Goal: Task Accomplishment & Management: Use online tool/utility

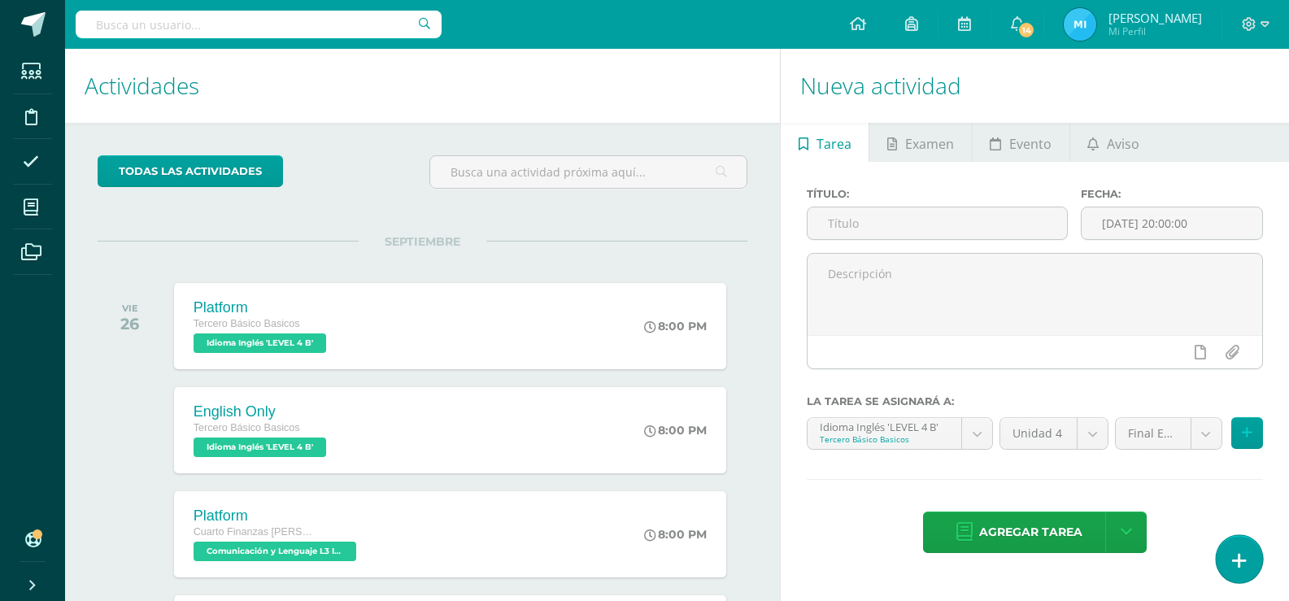
click at [1237, 564] on icon at bounding box center [1239, 561] width 15 height 19
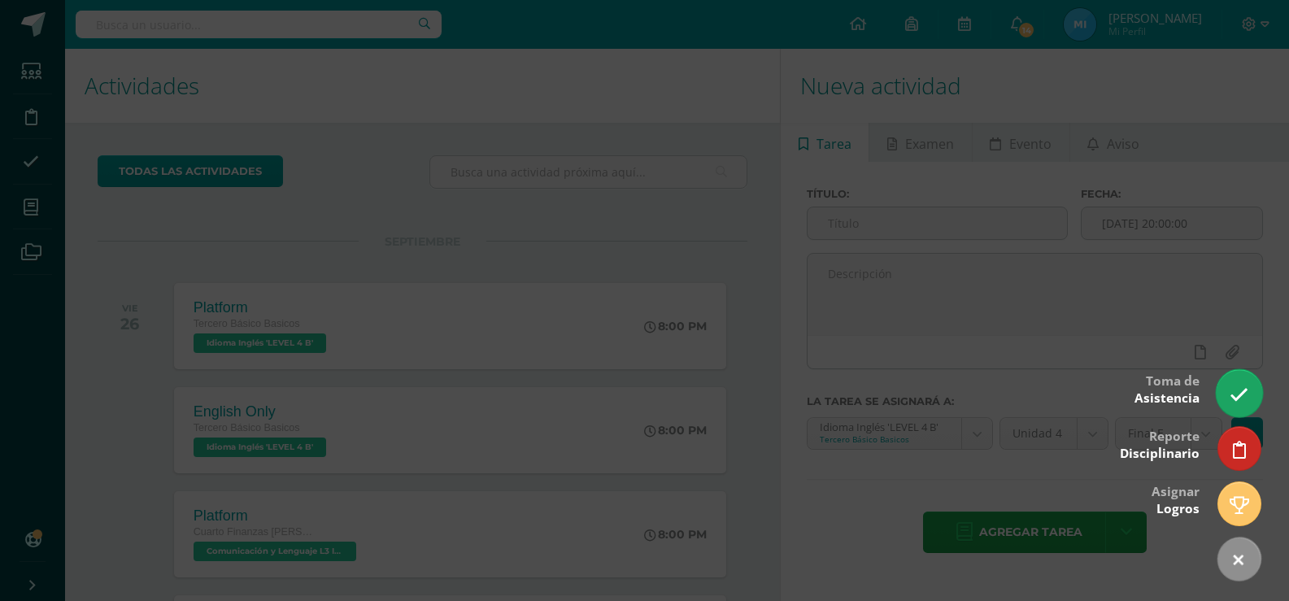
click at [1246, 395] on icon at bounding box center [1239, 395] width 19 height 19
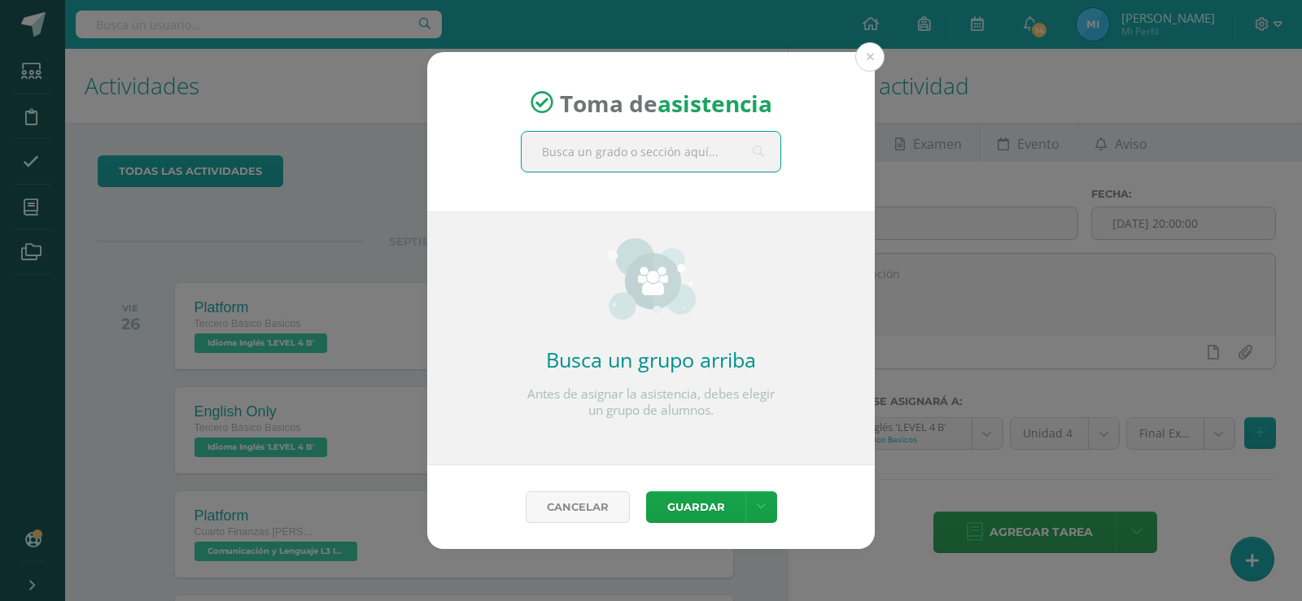
click at [637, 155] on input "text" at bounding box center [650, 152] width 259 height 40
type input "cuarto"
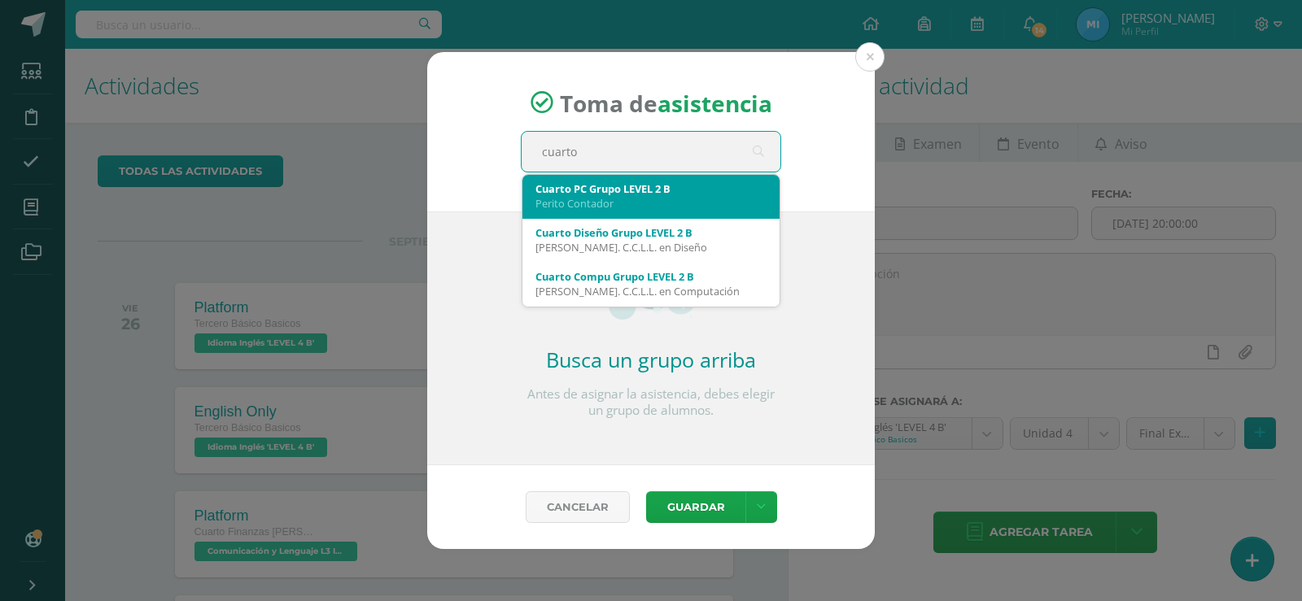
click at [646, 191] on div "Cuarto PC Grupo LEVEL 2 B" at bounding box center [650, 188] width 231 height 15
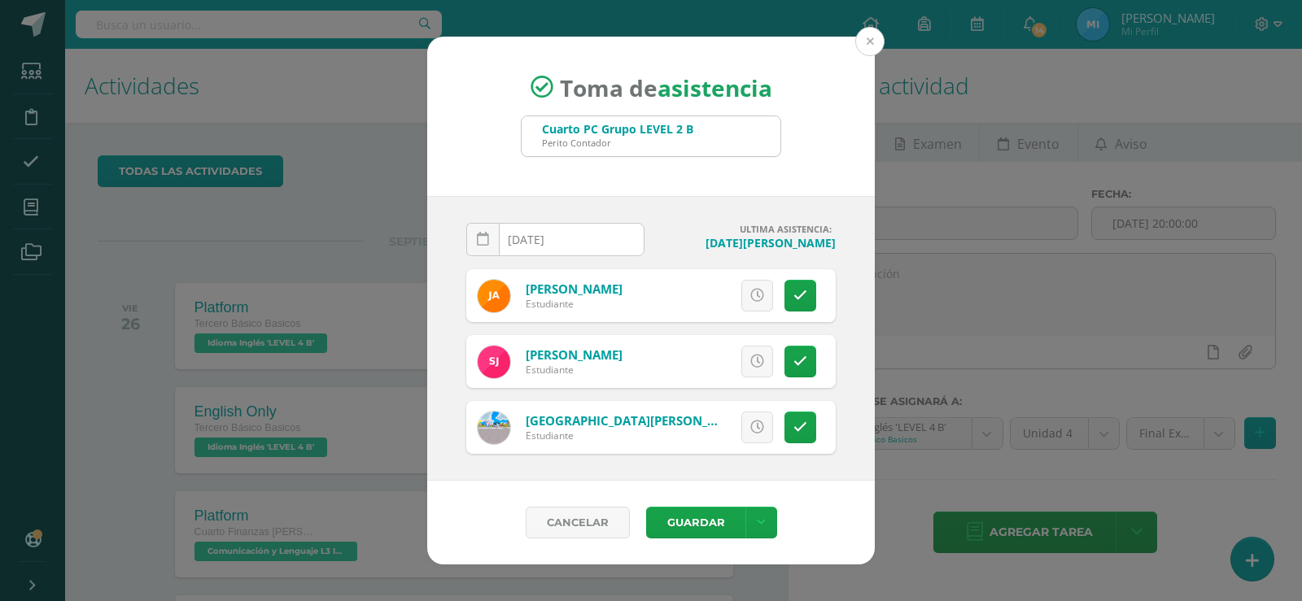
click at [875, 34] on button at bounding box center [869, 41] width 29 height 29
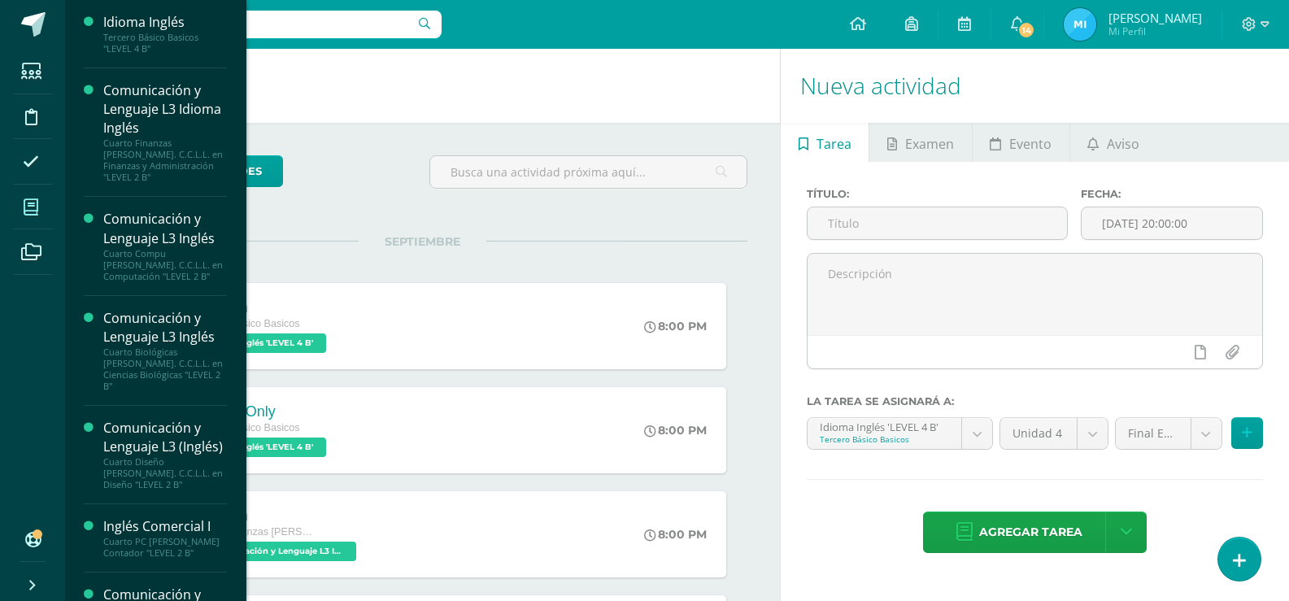
click at [33, 208] on icon at bounding box center [31, 207] width 15 height 16
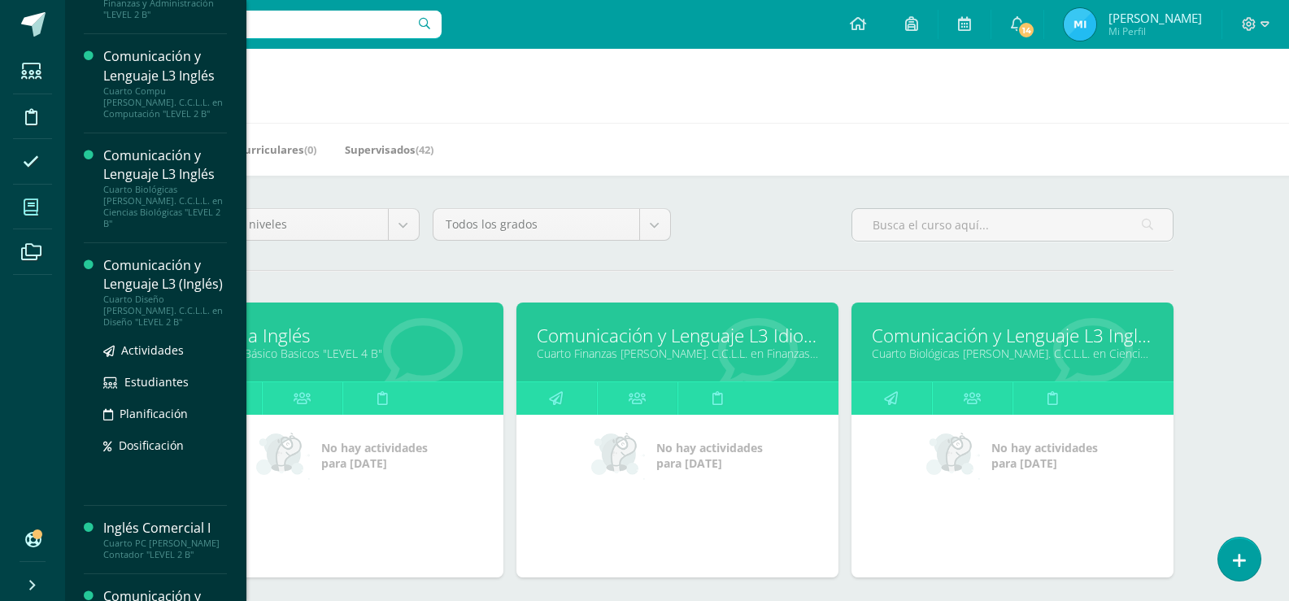
scroll to position [325, 0]
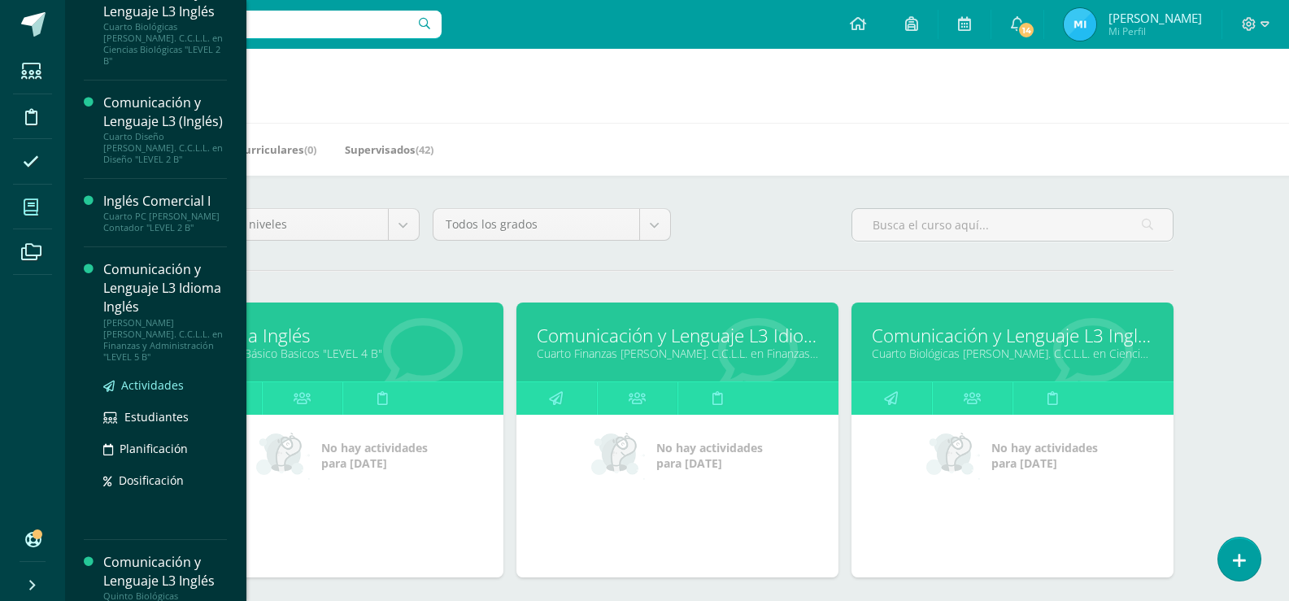
click at [139, 377] on span "Actividades" at bounding box center [152, 384] width 63 height 15
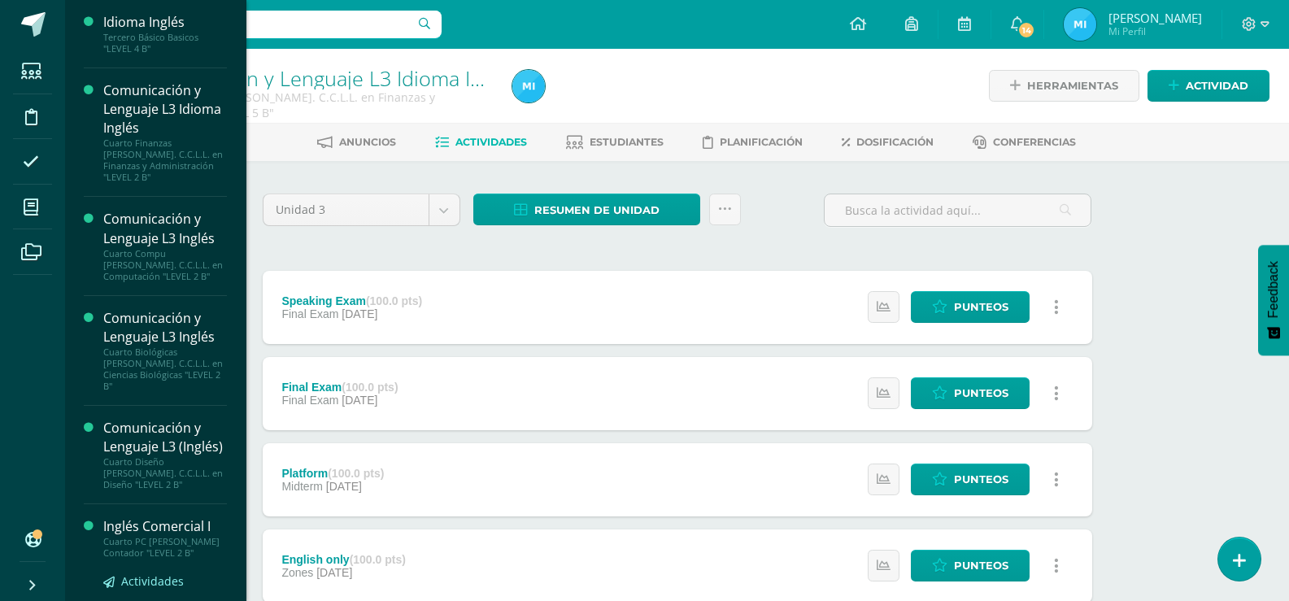
click at [144, 574] on span "Actividades" at bounding box center [152, 581] width 63 height 15
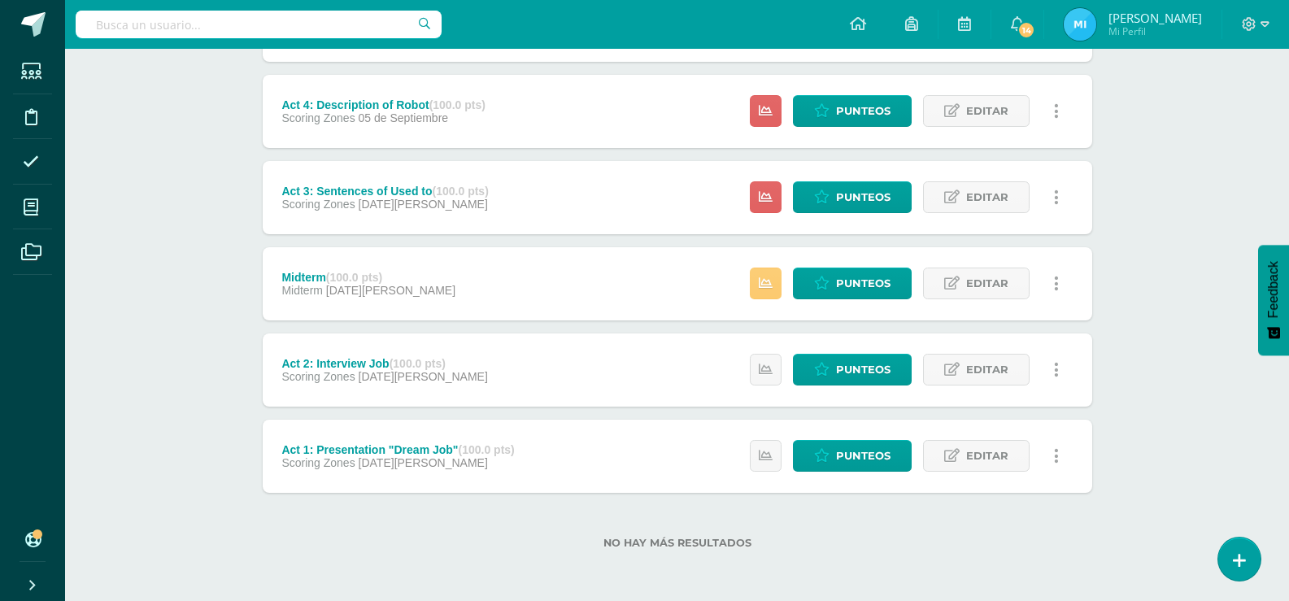
scroll to position [378, 0]
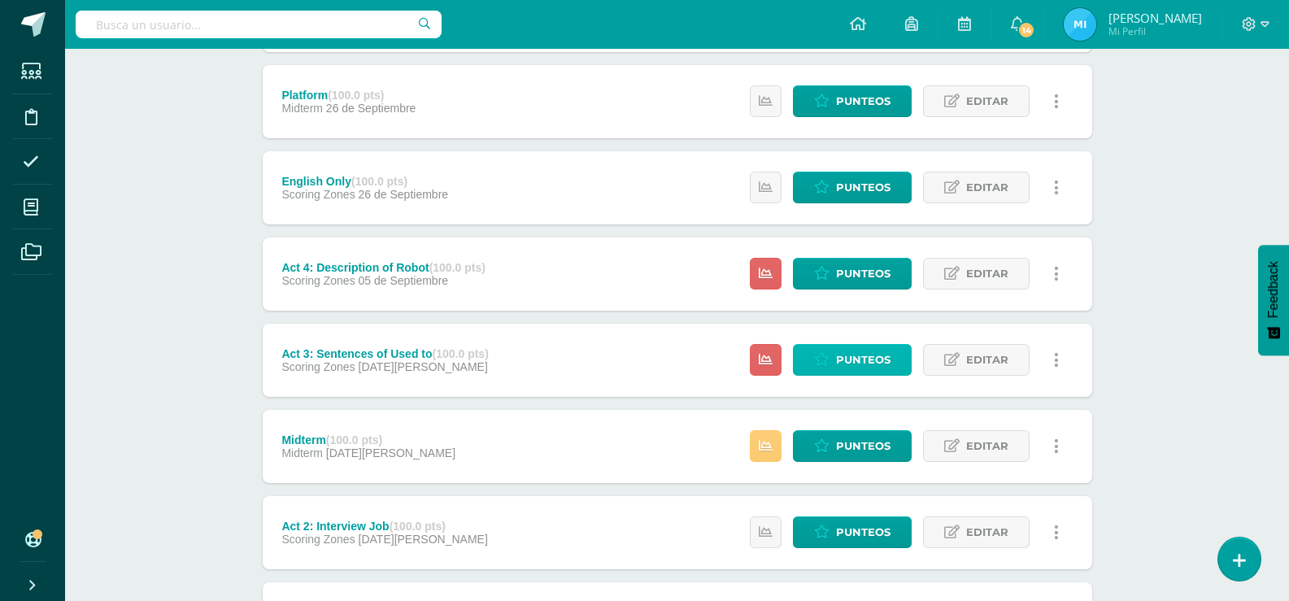
click at [870, 353] on span "Punteos" at bounding box center [863, 360] width 55 height 30
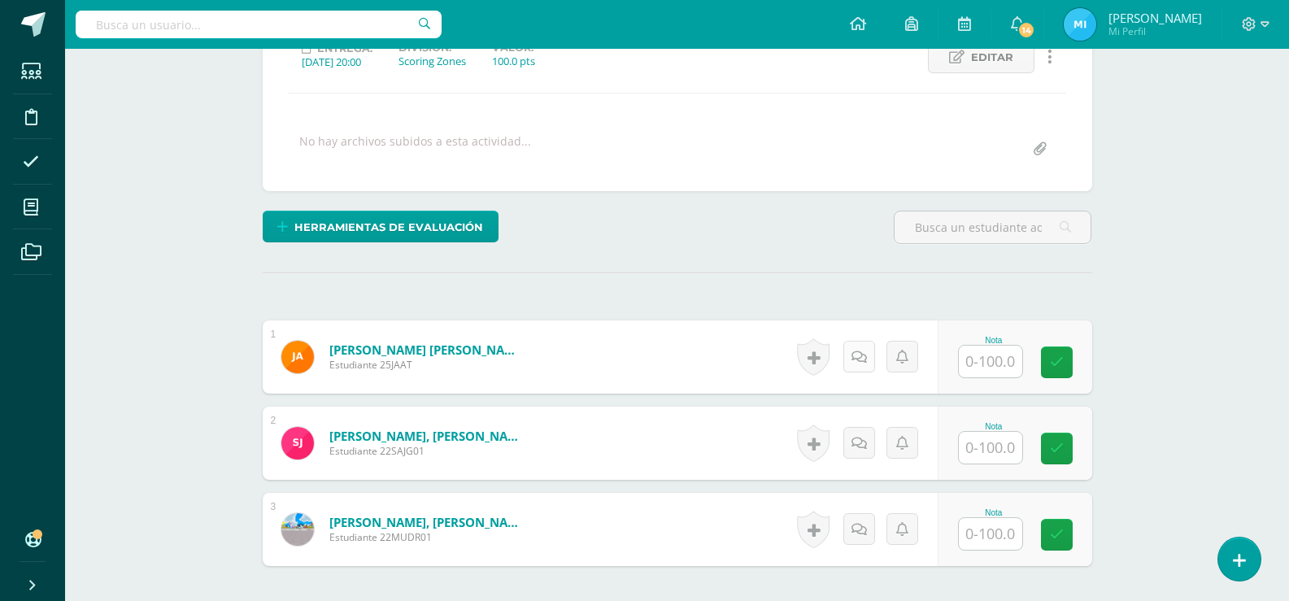
scroll to position [326, 0]
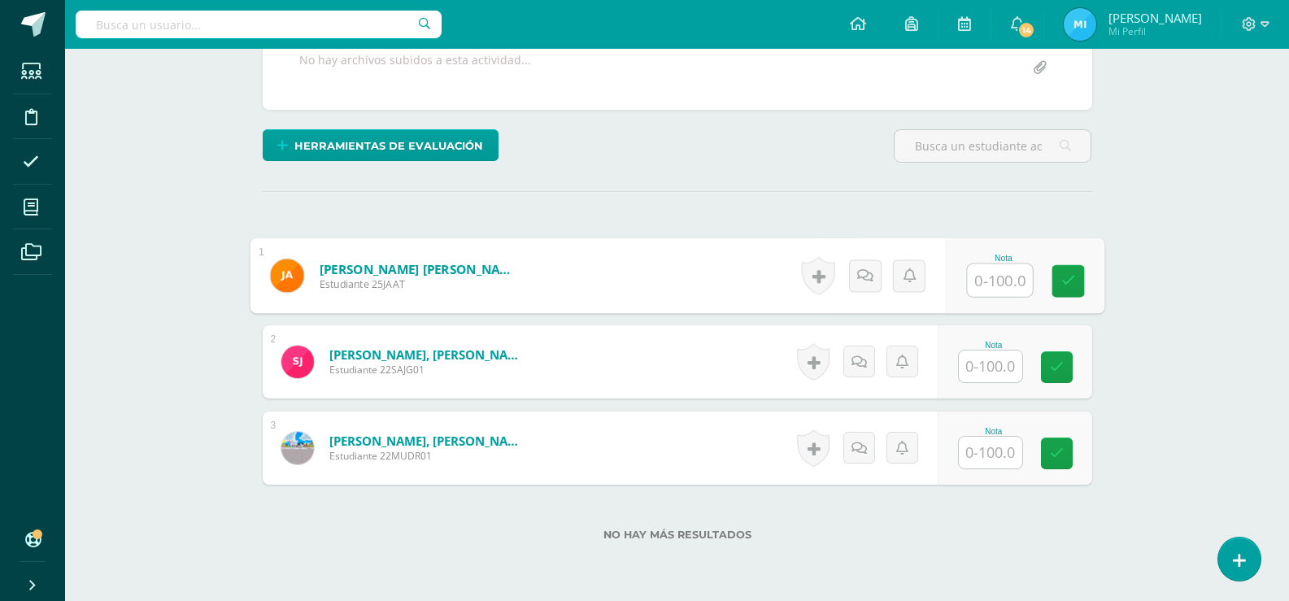
click at [979, 285] on input "text" at bounding box center [999, 280] width 65 height 33
type input "98"
click at [997, 353] on input "text" at bounding box center [990, 367] width 63 height 32
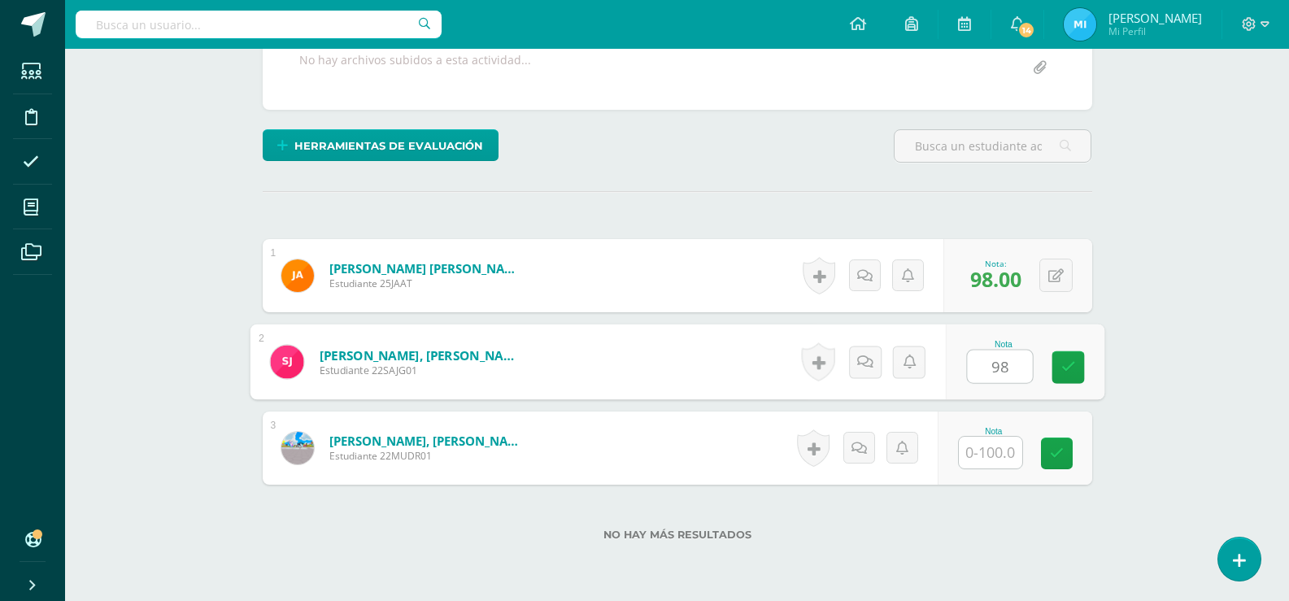
type input "98"
click at [1098, 188] on div "¿Estás seguro que quieres eliminar esta actividad? Esto borrará la actividad y …" at bounding box center [677, 252] width 843 height 771
click at [994, 467] on input "text" at bounding box center [990, 453] width 63 height 32
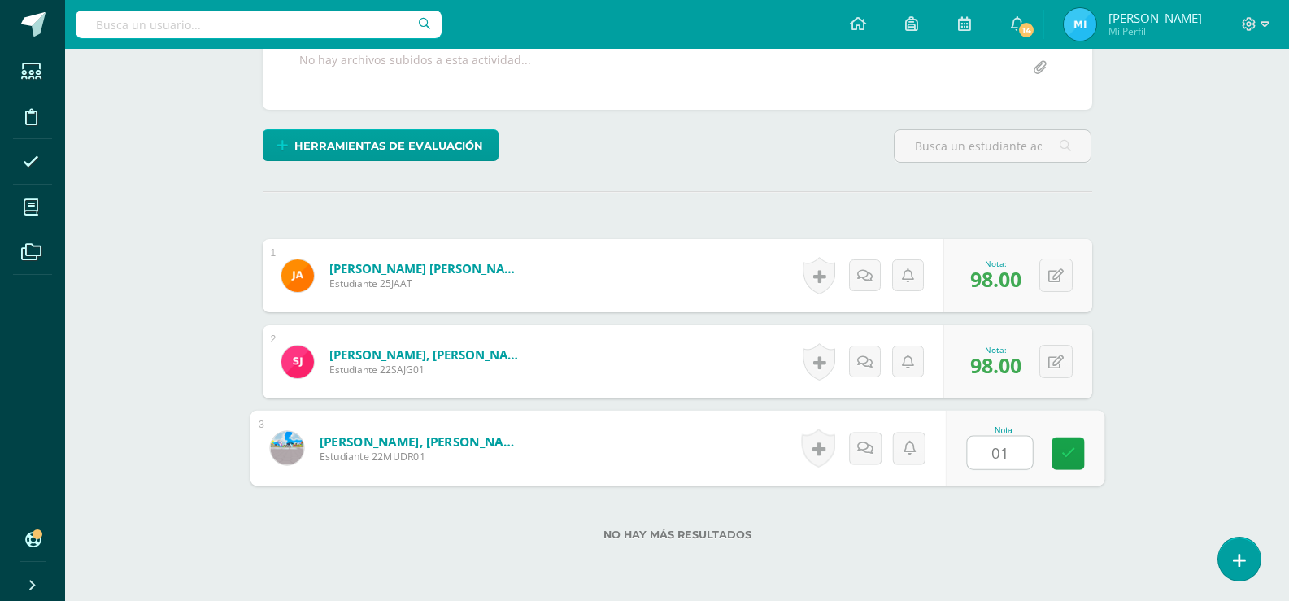
type input "0"
type input "10"
click at [1136, 344] on div "Inglés Comercial I Cuarto PC Perito Contador "LEVEL 2 B" Herramientas Detalle d…" at bounding box center [677, 197] width 1224 height 949
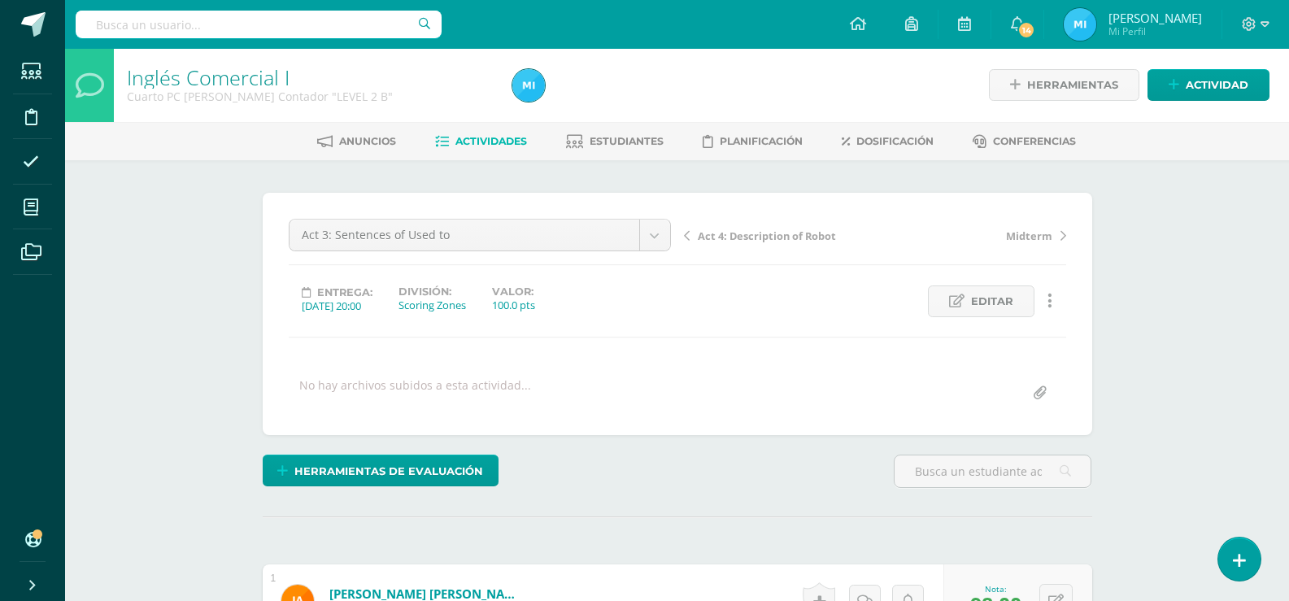
scroll to position [0, 0]
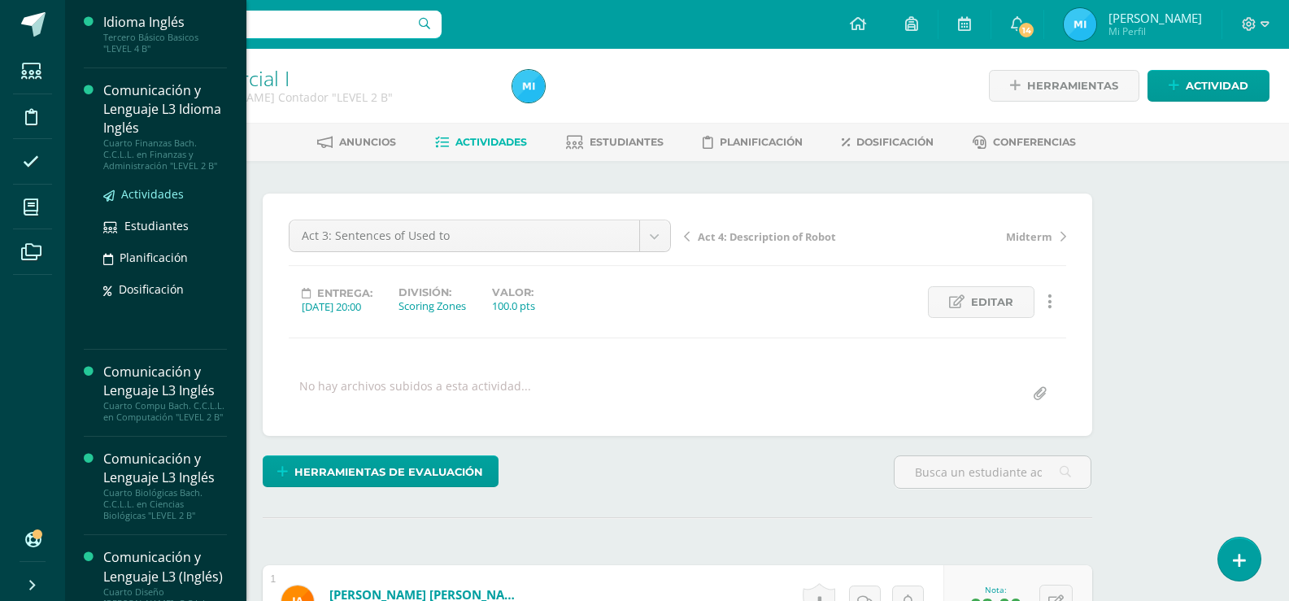
click at [167, 194] on span "Actividades" at bounding box center [152, 193] width 63 height 15
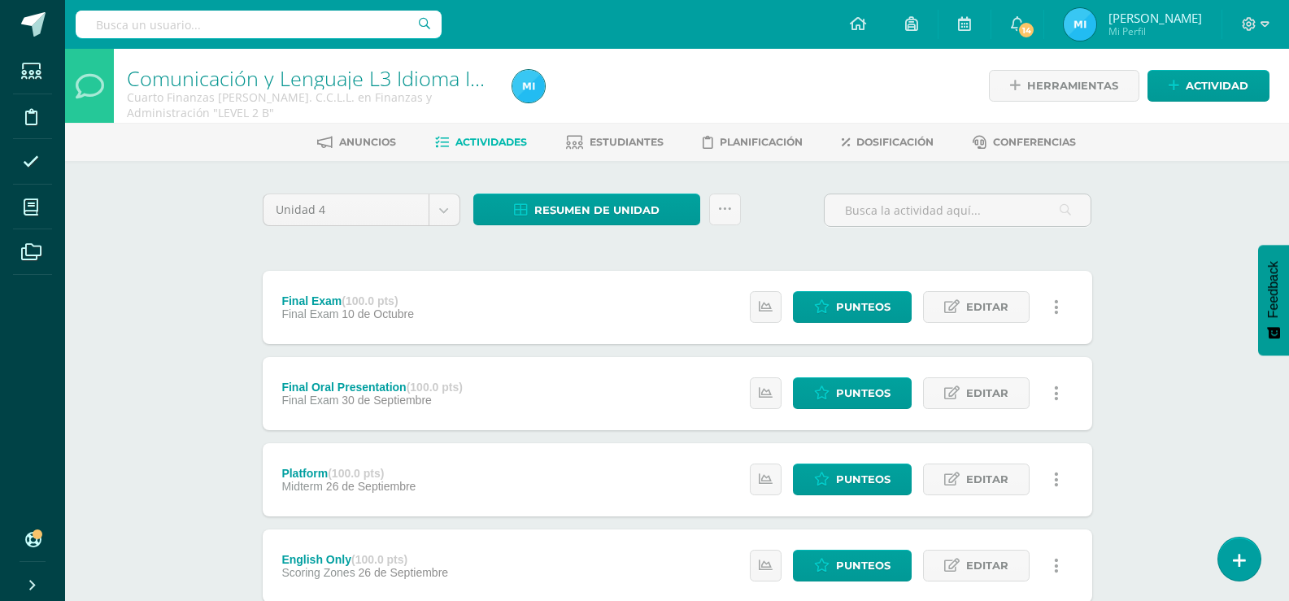
scroll to position [325, 0]
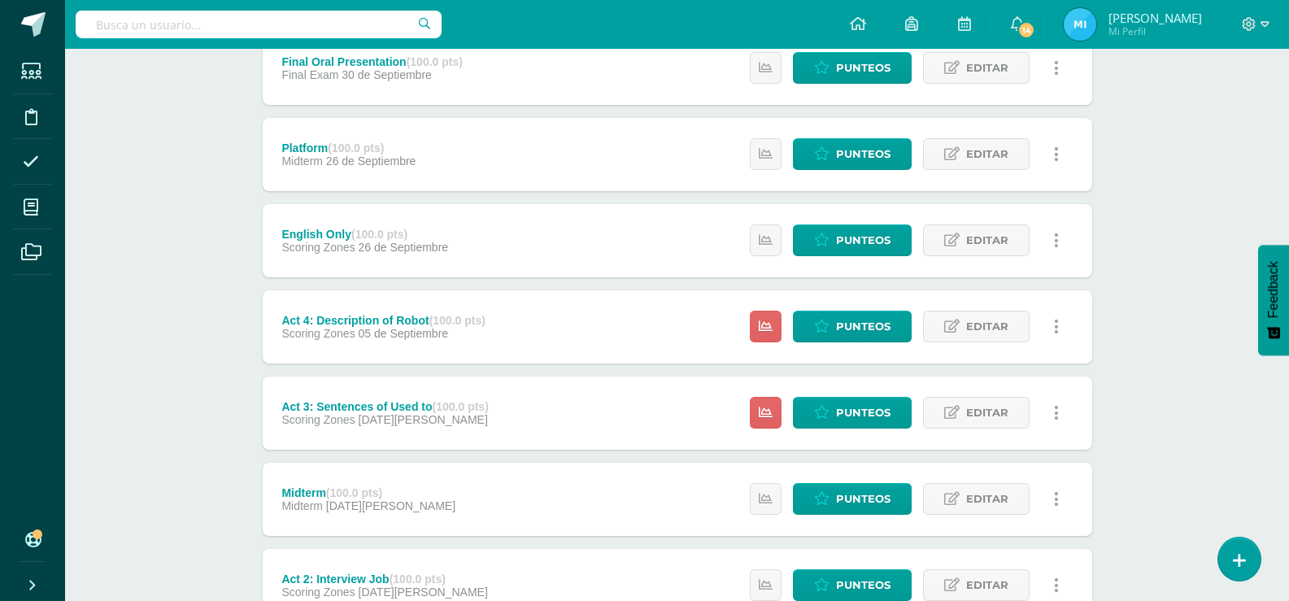
click at [823, 391] on div "Estatus de Actividad: 3 Estudiantes sin calificar 0 Estudiantes con cero Media …" at bounding box center [909, 413] width 367 height 73
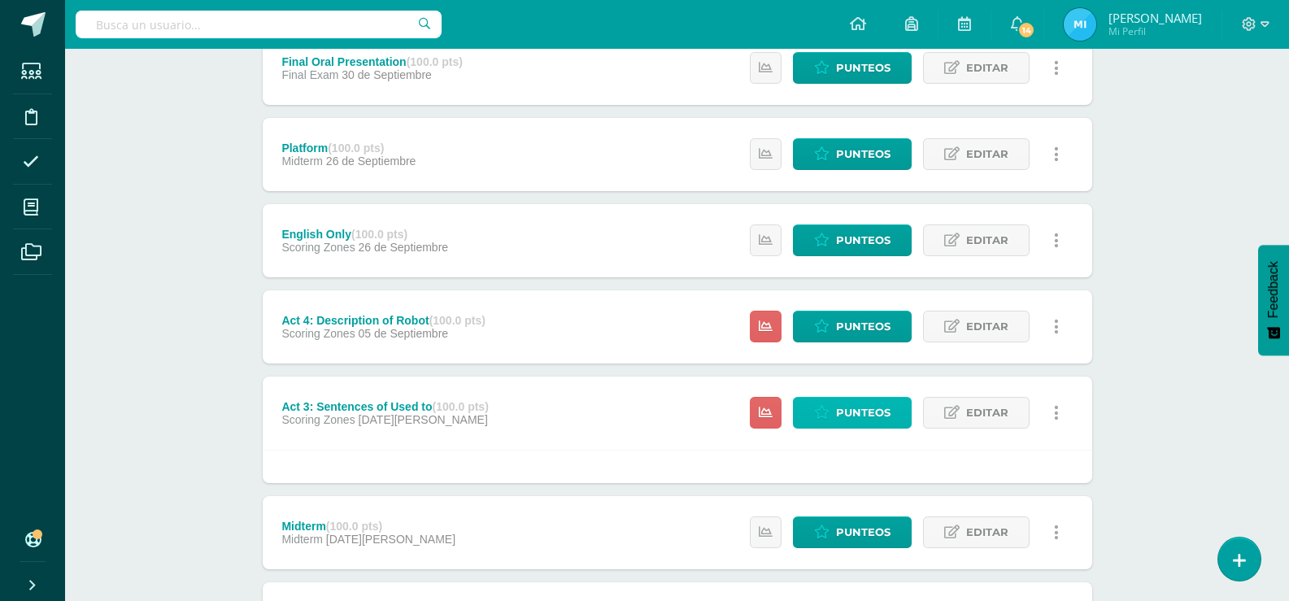
click at [833, 417] on link "Punteos" at bounding box center [852, 413] width 119 height 32
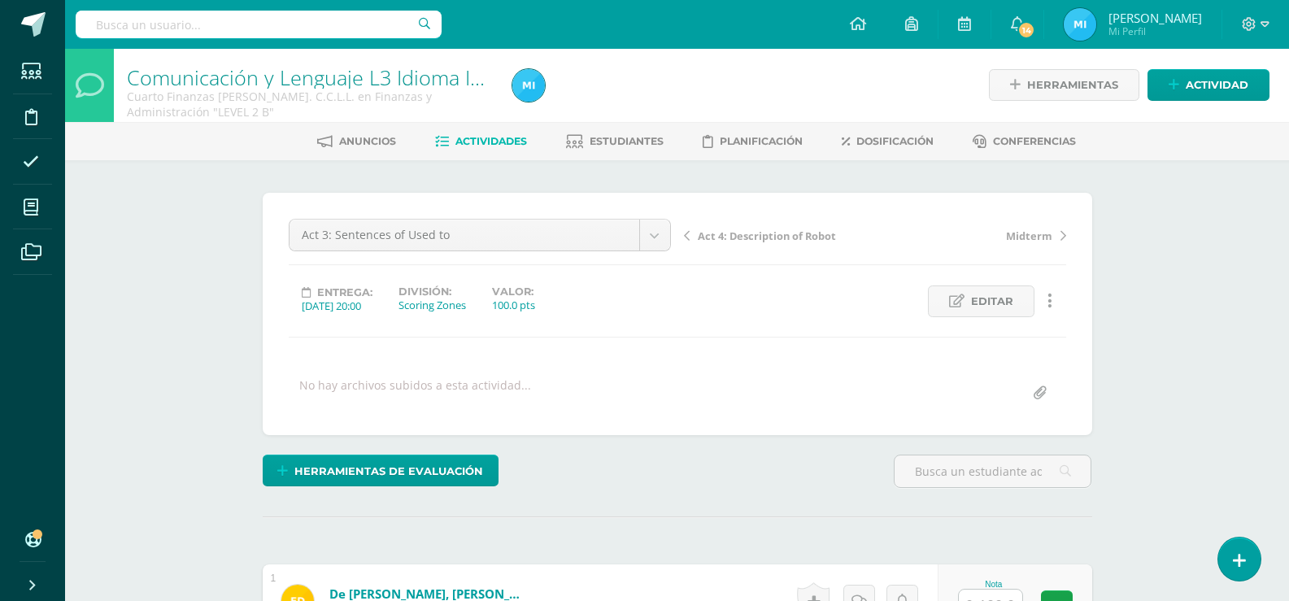
scroll to position [245, 0]
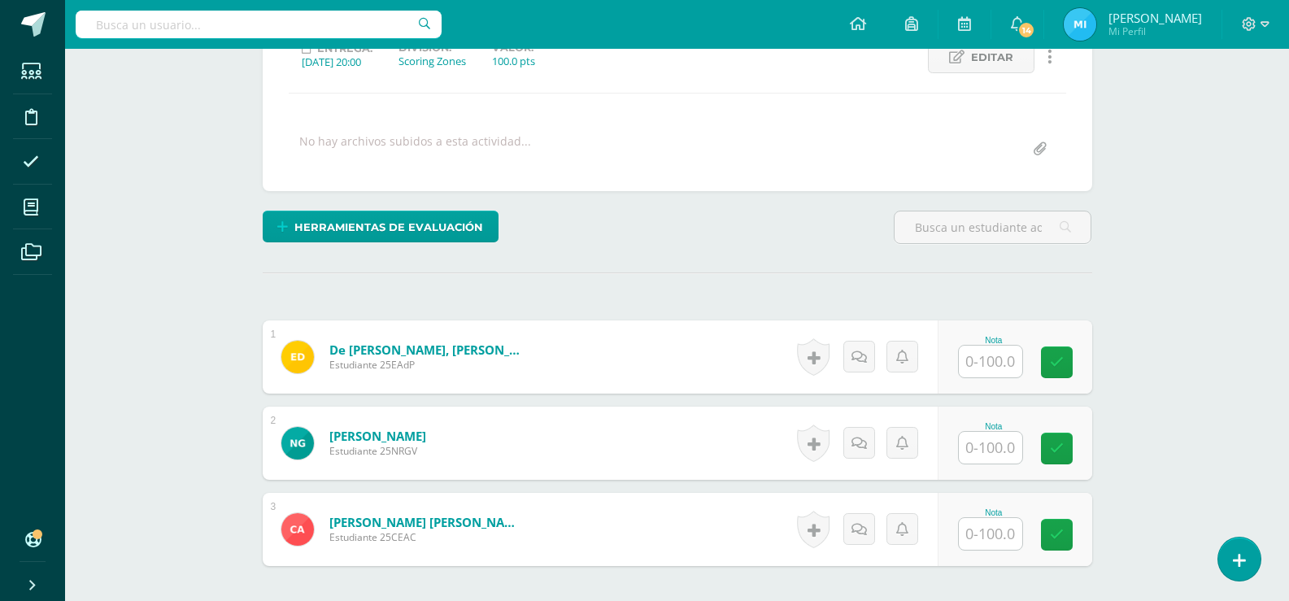
click at [1012, 369] on input "text" at bounding box center [990, 362] width 63 height 32
type input "0"
click at [1004, 447] on input "text" at bounding box center [999, 448] width 65 height 33
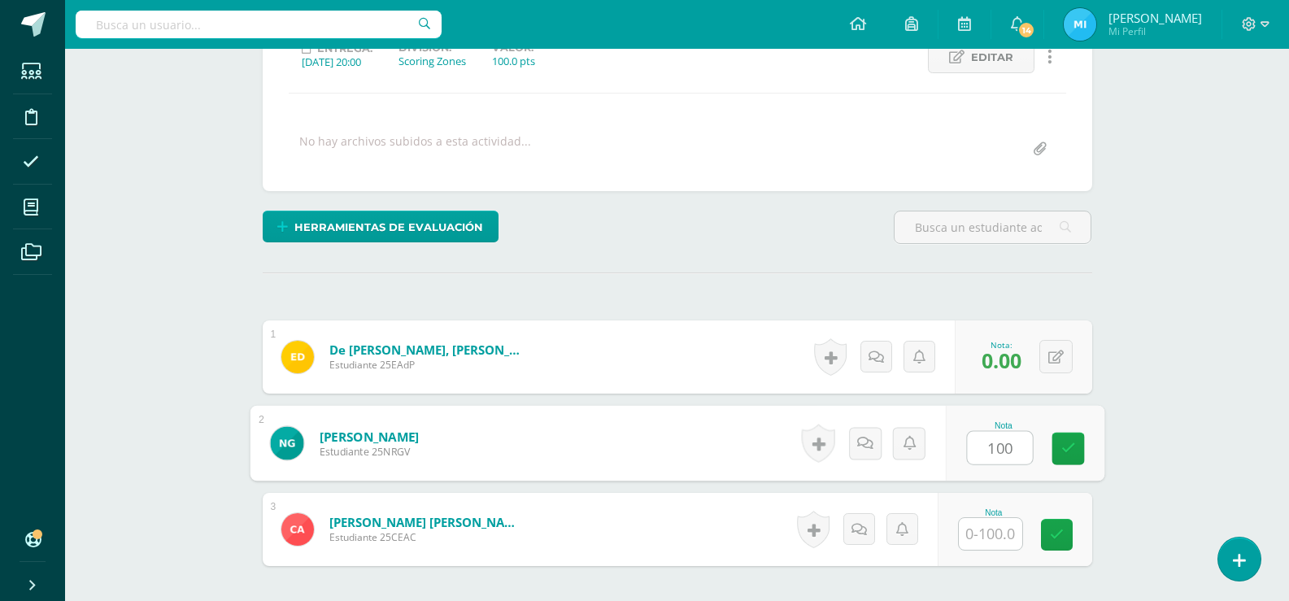
type input "100"
click at [1216, 254] on div "Comunicación y Lenguaje L3 Idioma Inglés Cuarto Finanzas [PERSON_NAME]. C.C.L.L…" at bounding box center [677, 278] width 1224 height 949
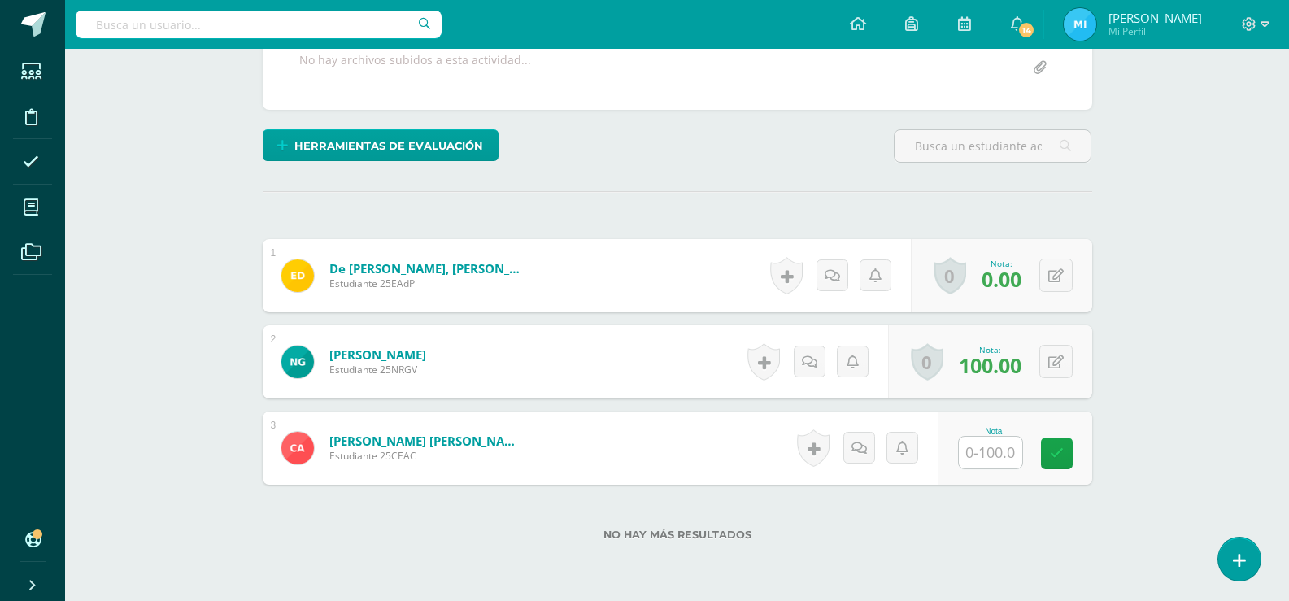
scroll to position [82, 0]
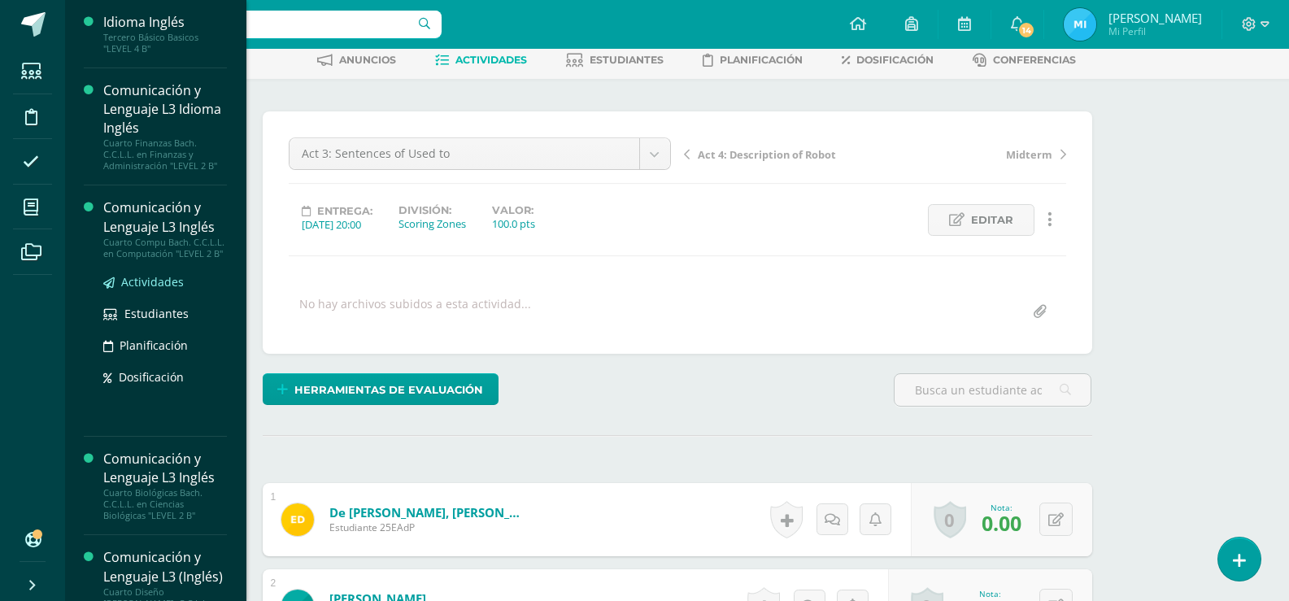
click at [178, 290] on span "Actividades" at bounding box center [152, 281] width 63 height 15
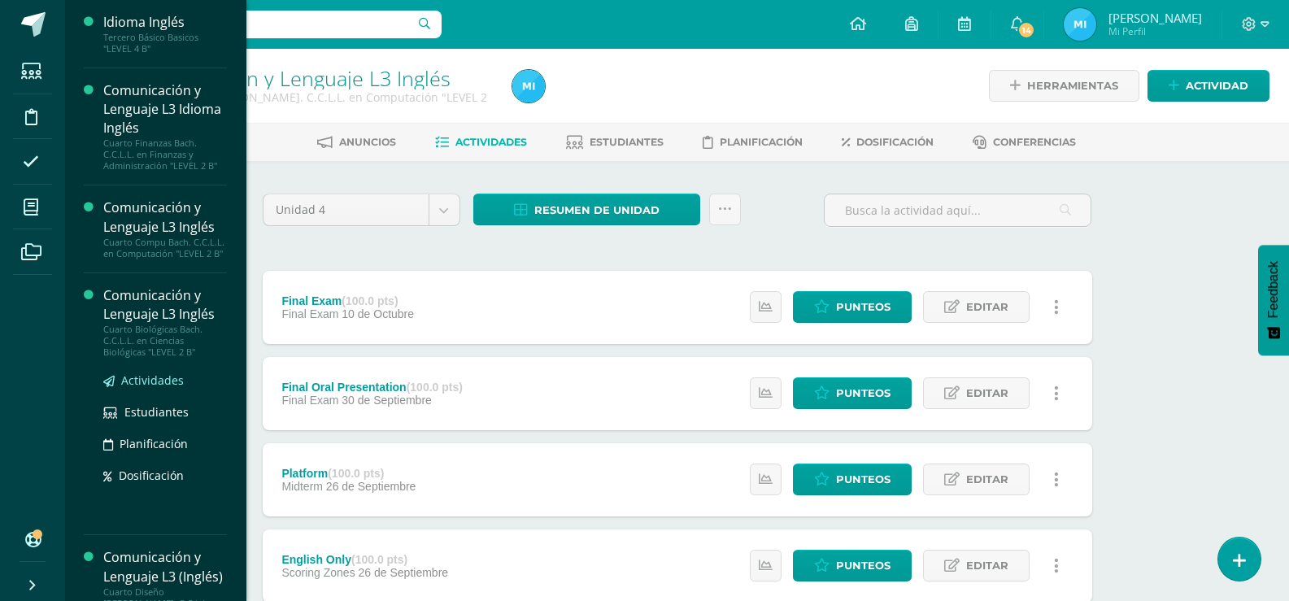
click at [168, 388] on span "Actividades" at bounding box center [152, 380] width 63 height 15
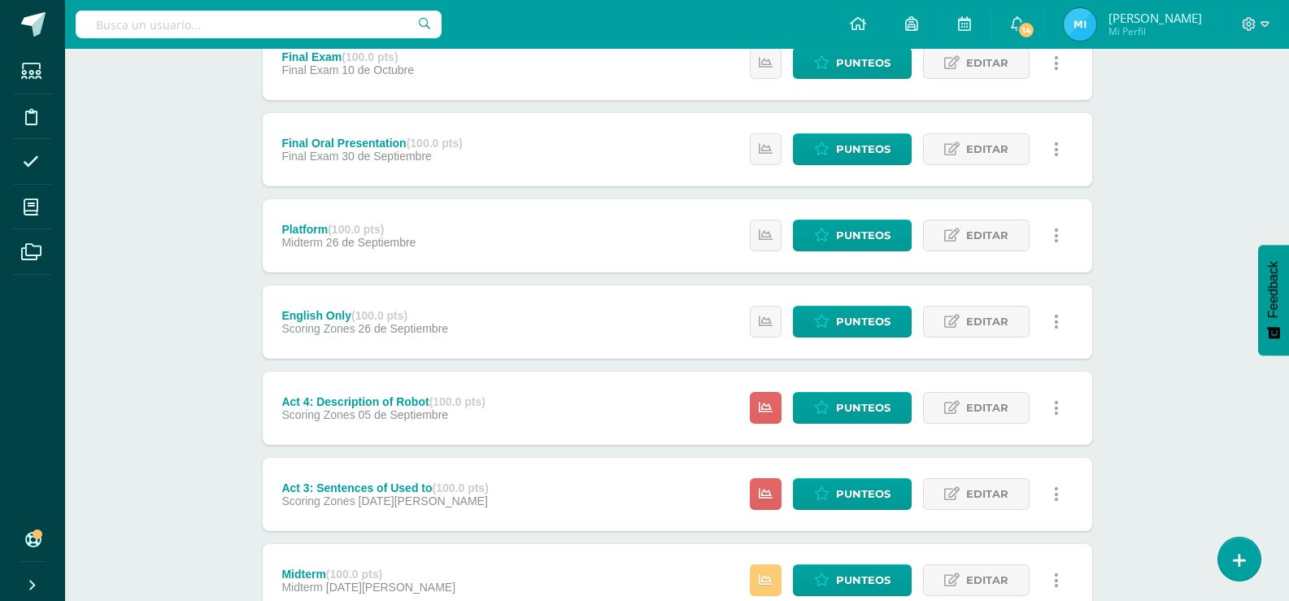
scroll to position [325, 0]
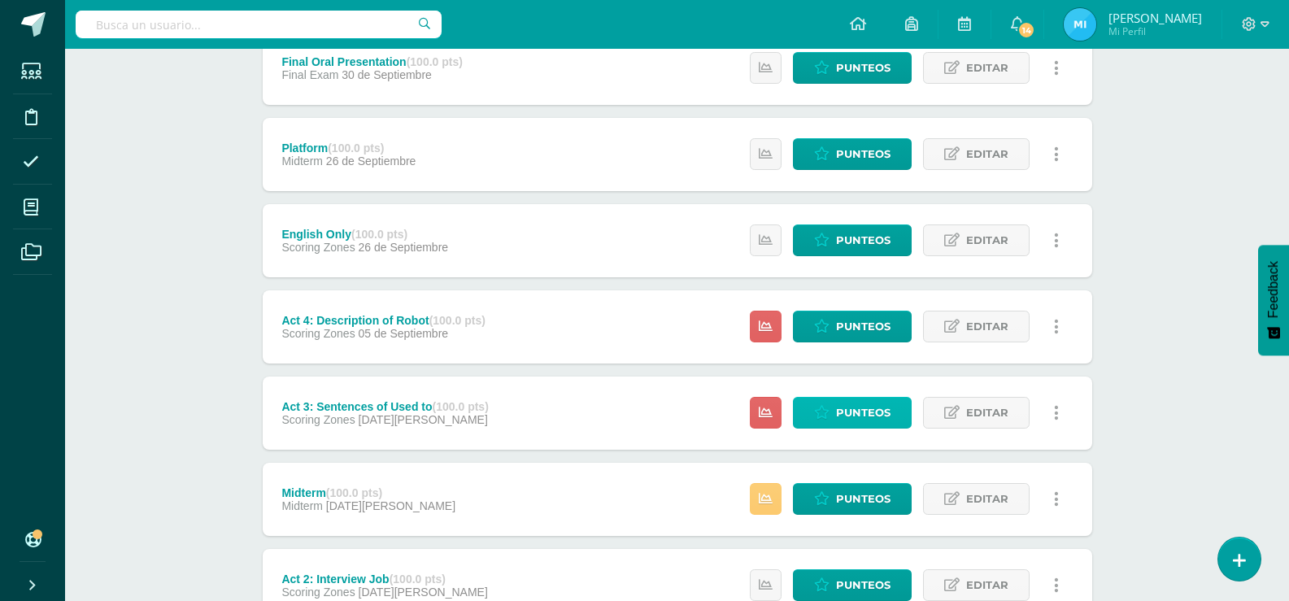
click at [842, 403] on span "Punteos" at bounding box center [863, 413] width 55 height 30
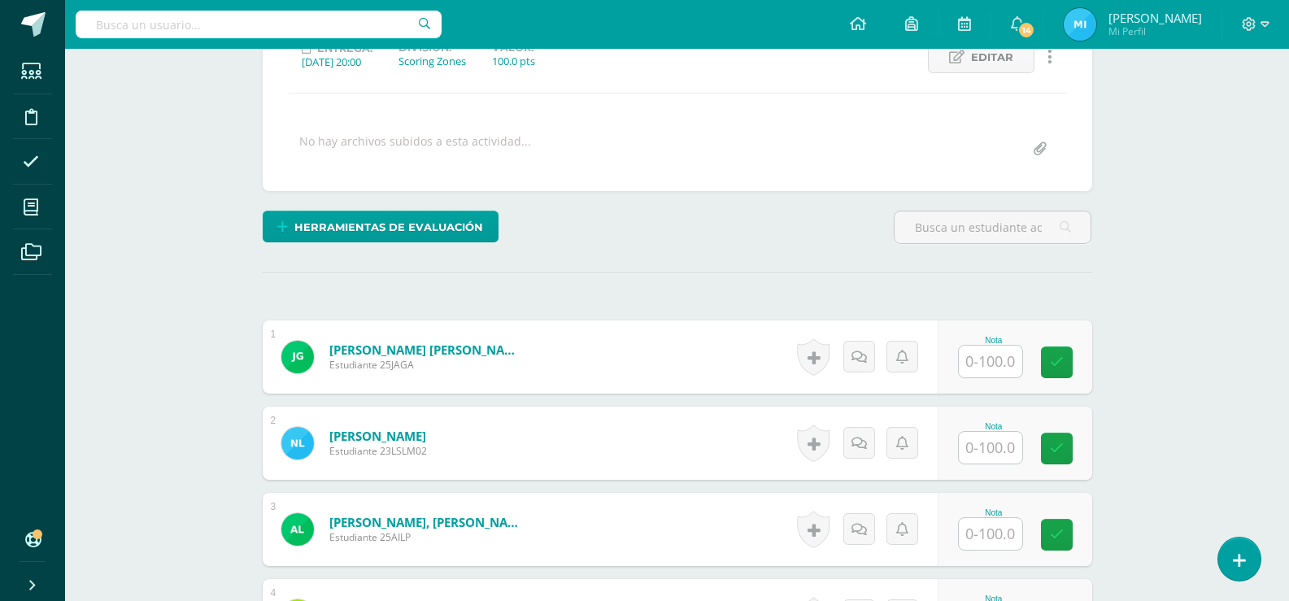
scroll to position [408, 0]
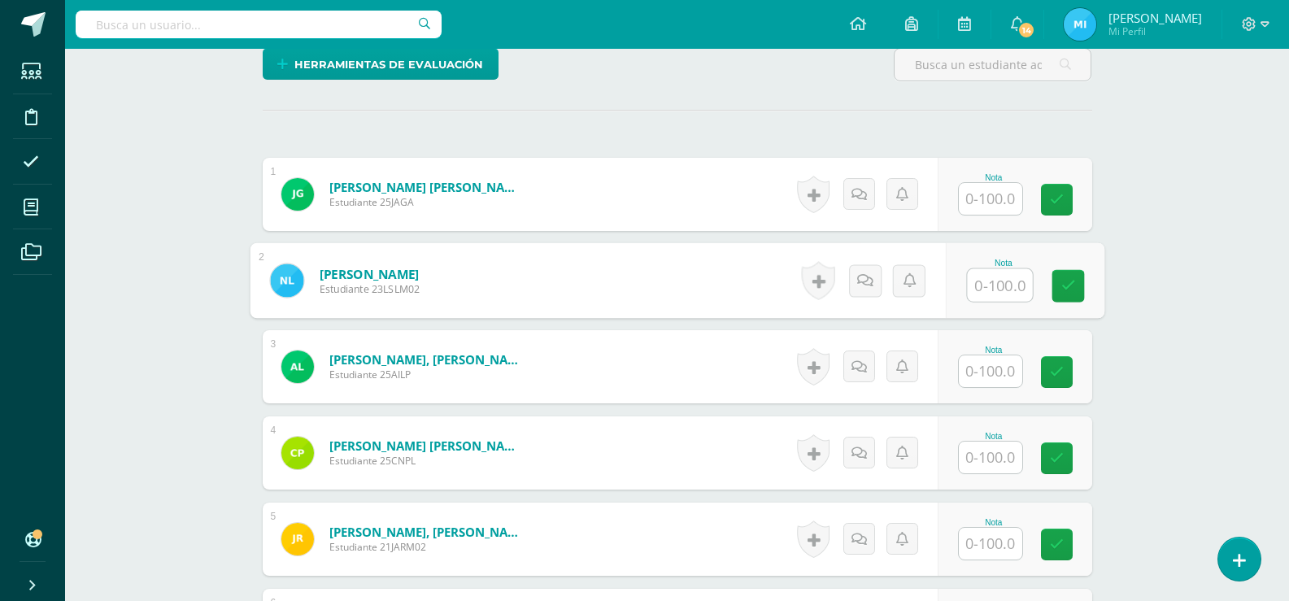
click at [1000, 287] on input "text" at bounding box center [999, 285] width 65 height 33
type input "100"
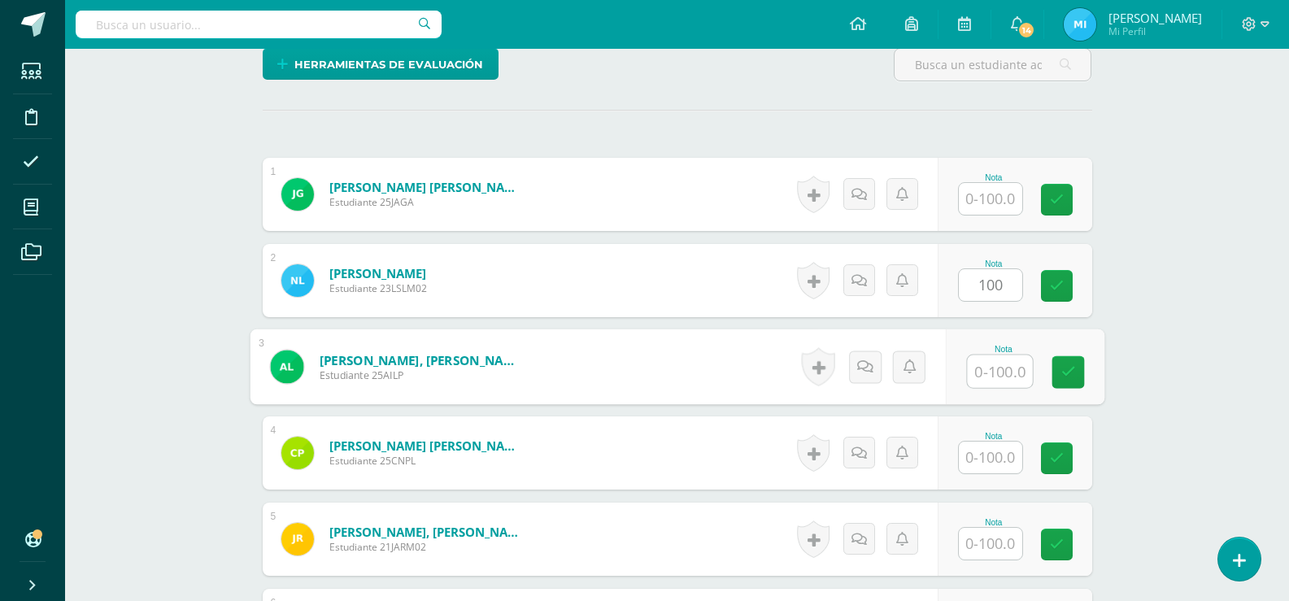
click at [999, 364] on input "text" at bounding box center [999, 372] width 65 height 33
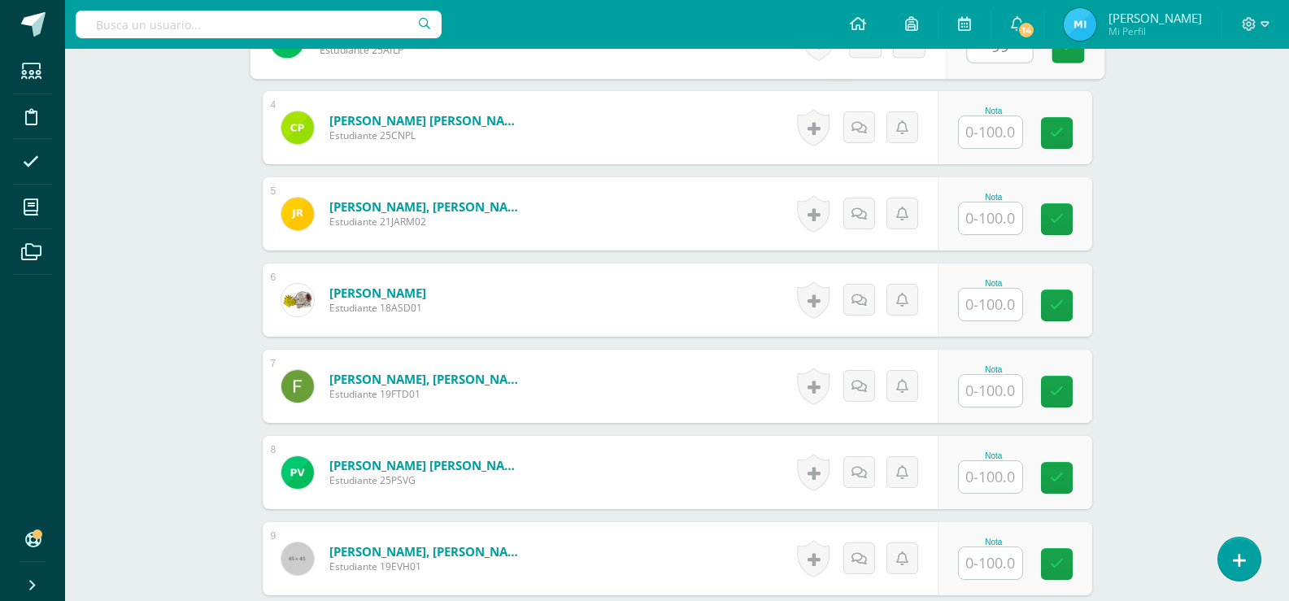
scroll to position [896, 0]
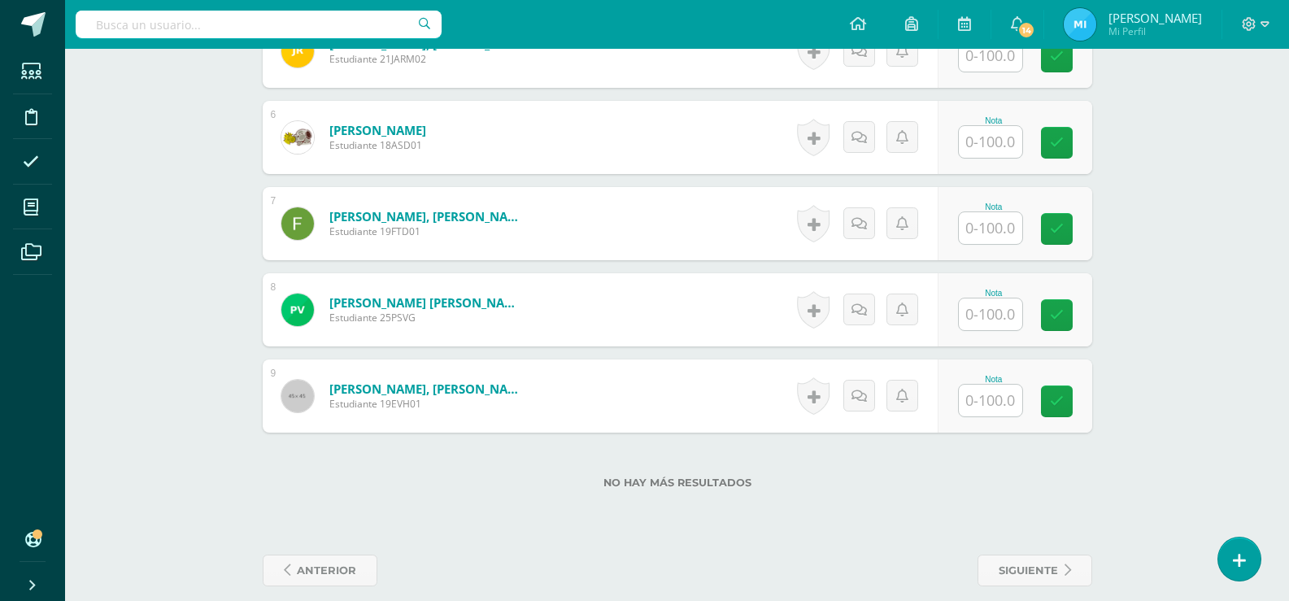
type input "99"
click at [986, 143] on input "text" at bounding box center [990, 142] width 63 height 32
type input "100"
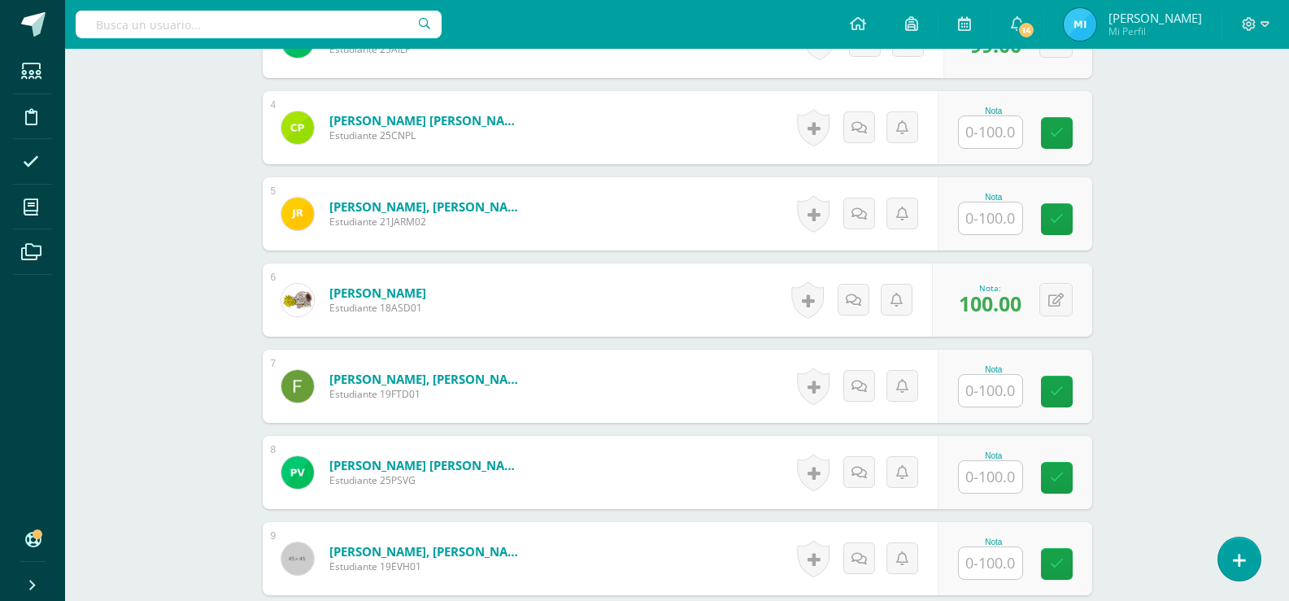
click at [1005, 210] on input "text" at bounding box center [990, 219] width 63 height 32
type input "100"
click at [1152, 289] on div "Comunicación y Lenguaje L3 Inglés Cuarto Biológicas Bach. C.C.L.L. en Ciencias …" at bounding box center [677, 49] width 1224 height 1466
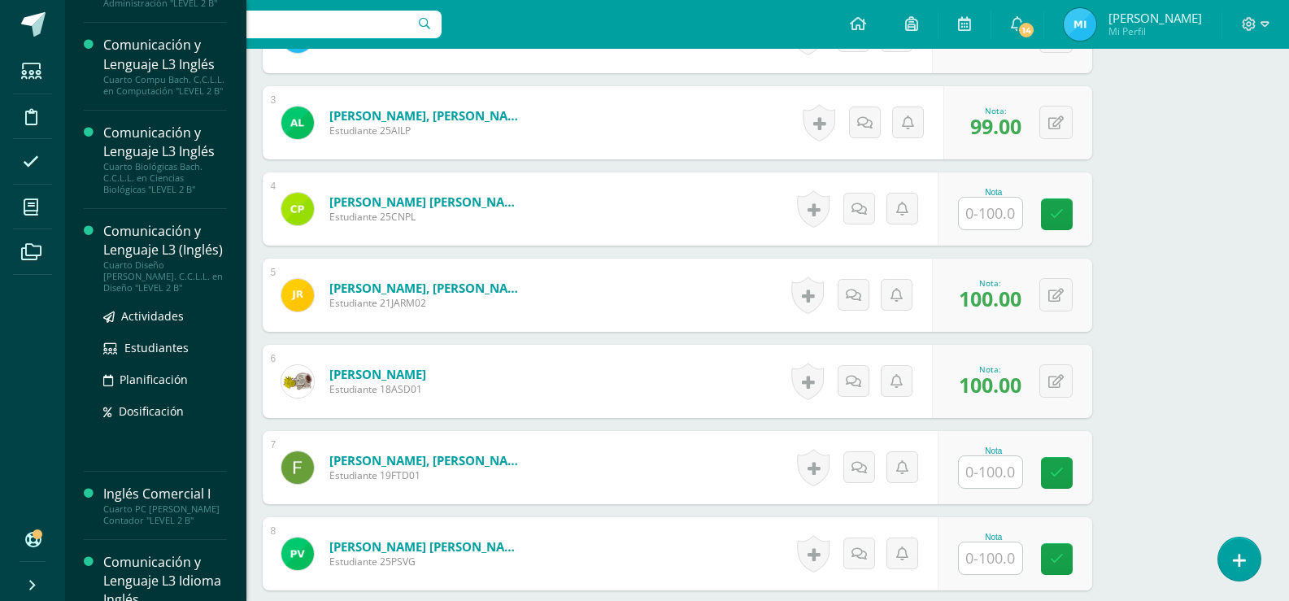
scroll to position [244, 0]
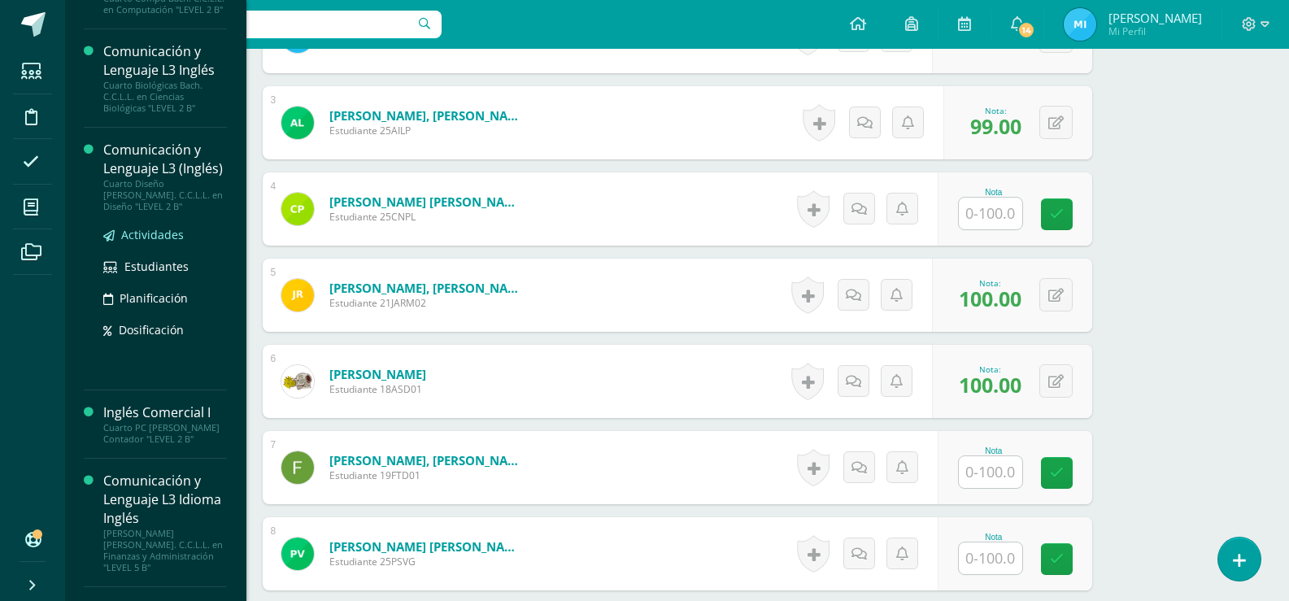
click at [158, 242] on span "Actividades" at bounding box center [152, 234] width 63 height 15
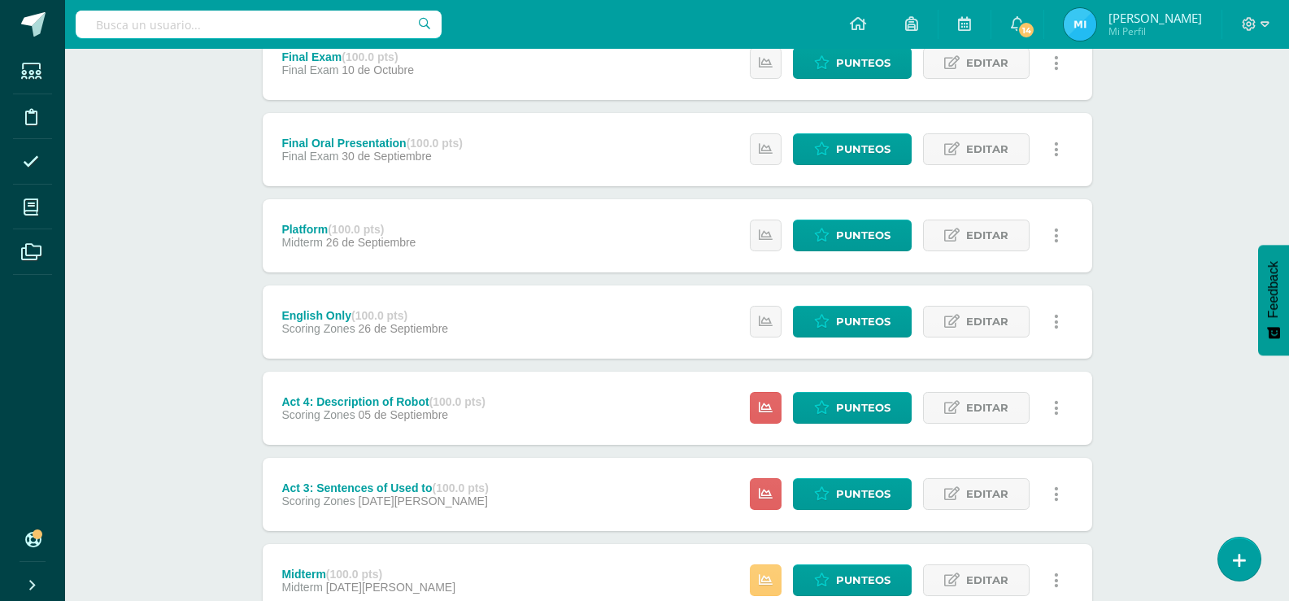
scroll to position [488, 0]
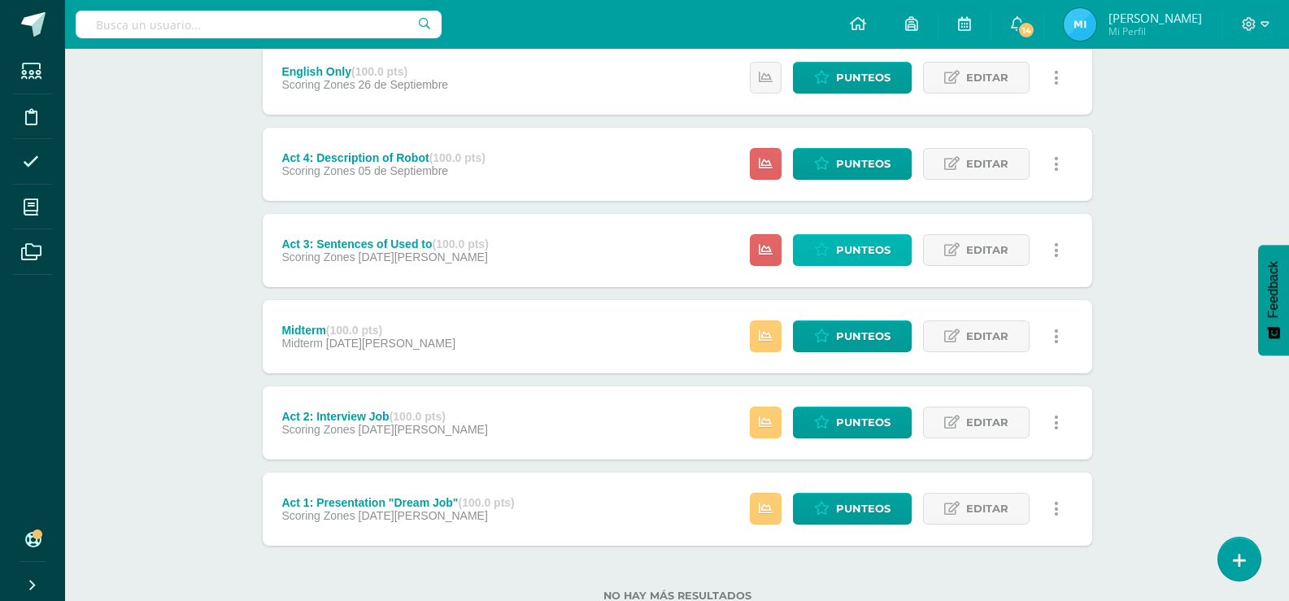
click at [856, 240] on span "Punteos" at bounding box center [863, 250] width 55 height 30
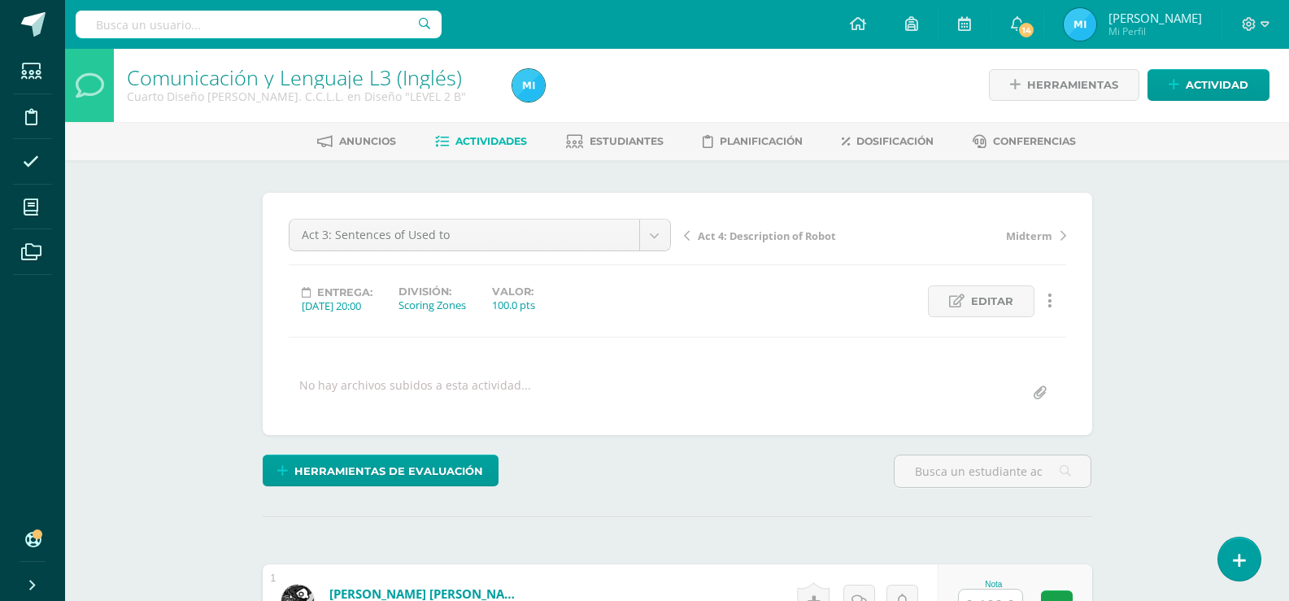
scroll to position [326, 0]
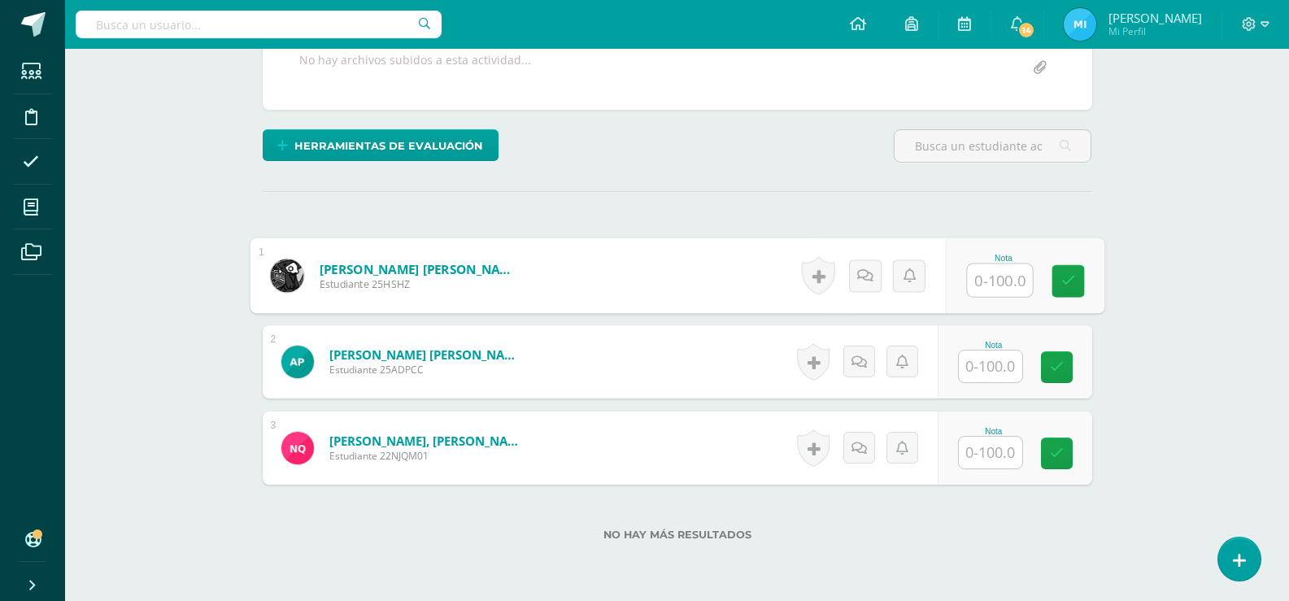
click at [1010, 276] on input "text" at bounding box center [999, 280] width 65 height 33
type input "99"
click at [1218, 170] on div "Comunicación y Lenguaje L3 (Inglés) Cuarto Diseño Bach. C.C.L.L. en Diseño "LEV…" at bounding box center [677, 197] width 1224 height 949
click at [1080, 209] on div "¿Estás seguro que quieres eliminar esta actividad? Esto borrará la actividad y …" at bounding box center [677, 252] width 843 height 771
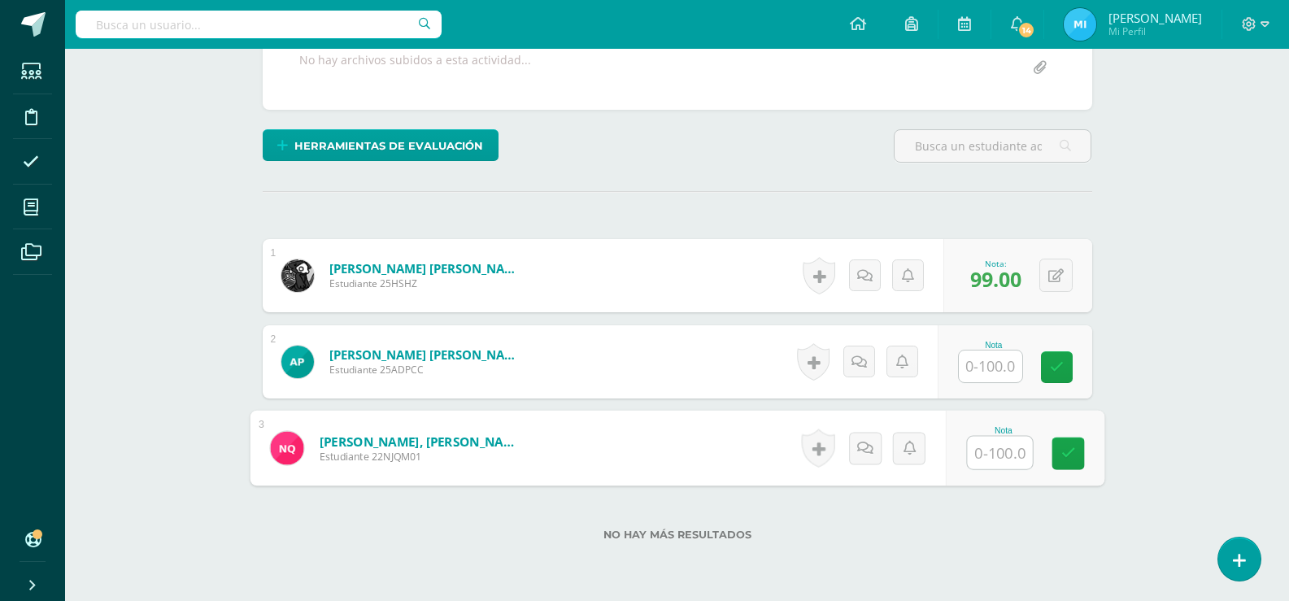
click at [995, 451] on input "text" at bounding box center [999, 453] width 65 height 33
type input "100"
click at [1126, 270] on div "Comunicación y Lenguaje L3 (Inglés) Cuarto Diseño Bach. C.C.L.L. en Diseño "LEV…" at bounding box center [677, 197] width 1224 height 949
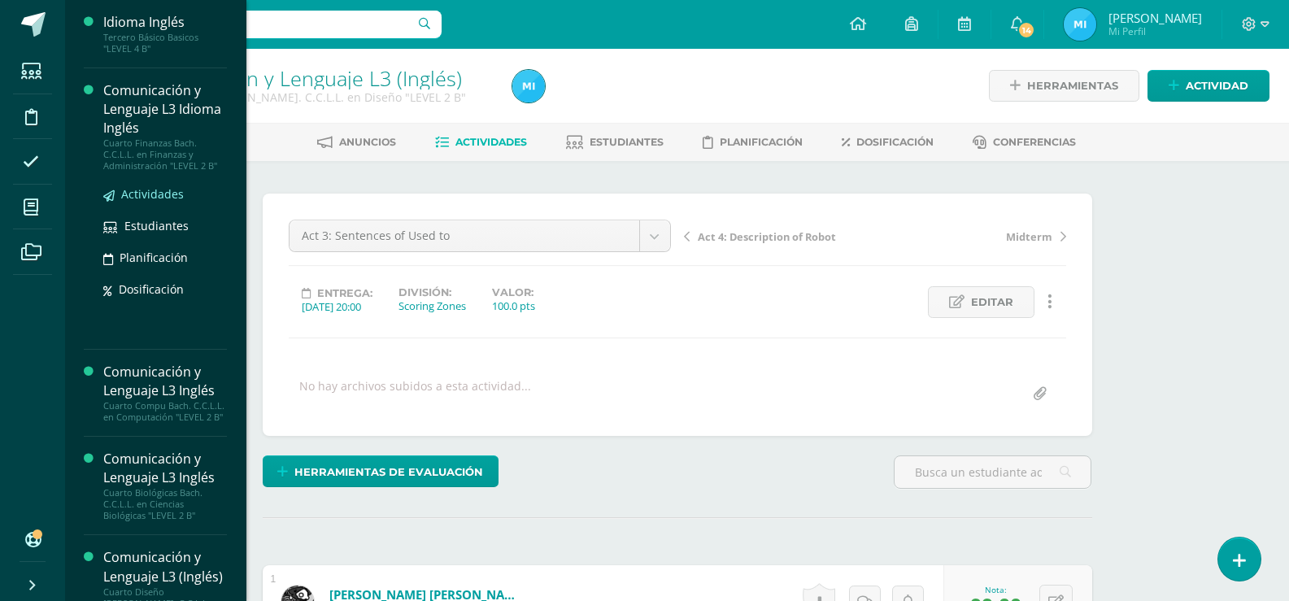
click at [145, 194] on span "Actividades" at bounding box center [152, 193] width 63 height 15
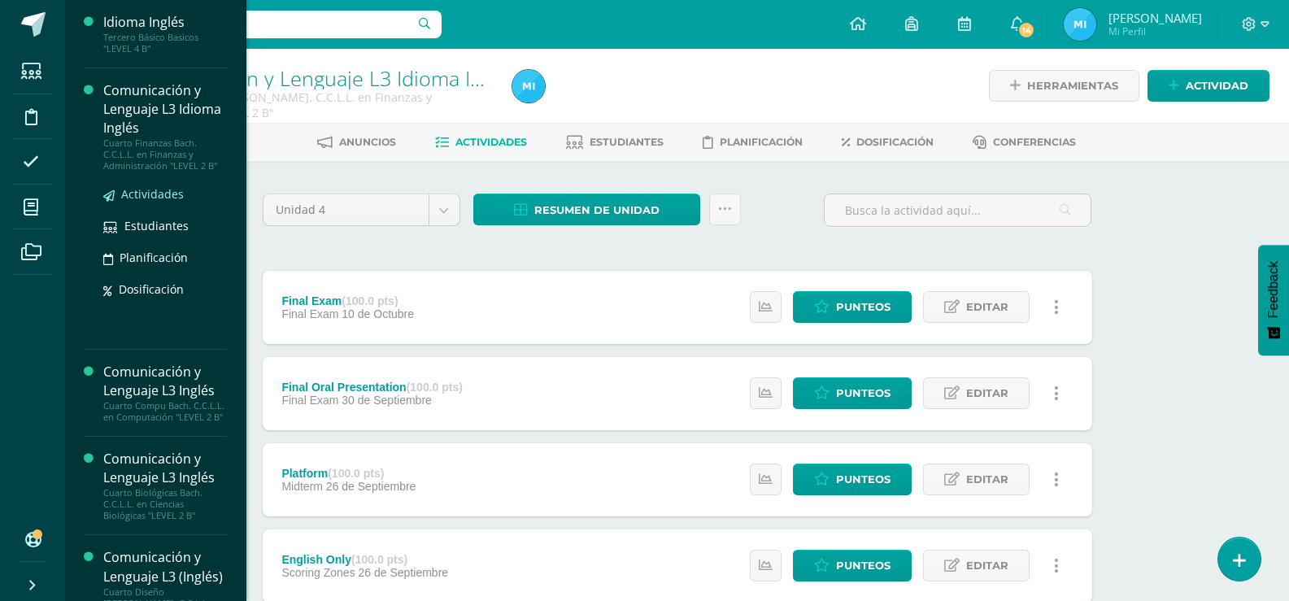
click at [164, 192] on span "Actividades" at bounding box center [152, 193] width 63 height 15
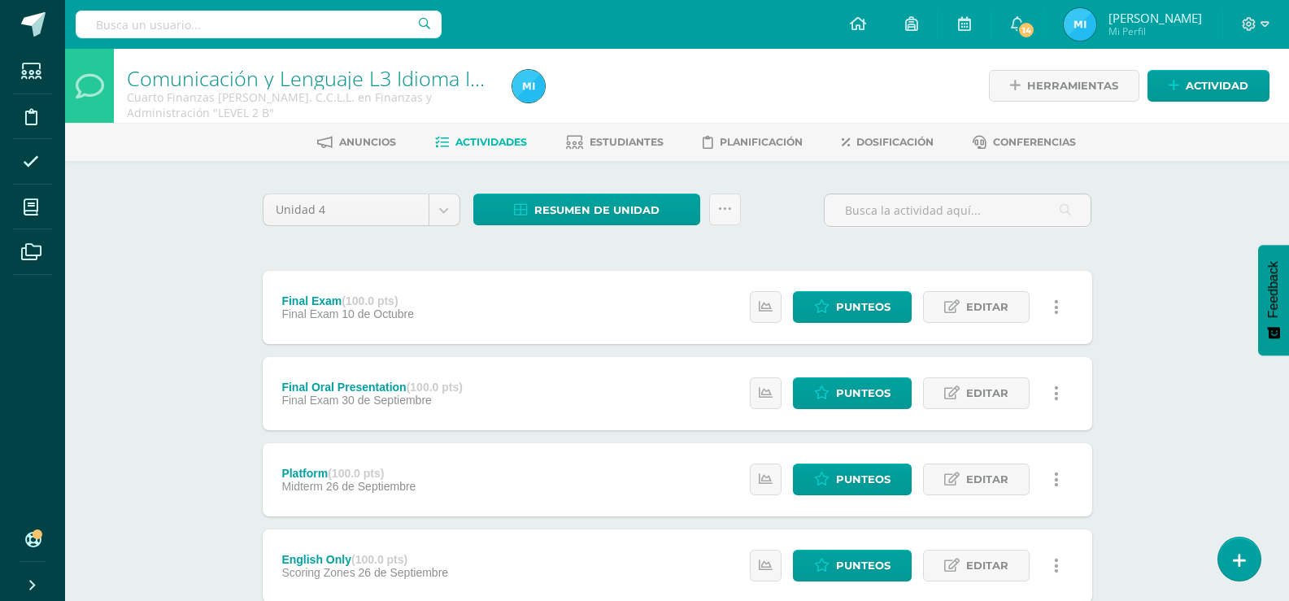
scroll to position [325, 0]
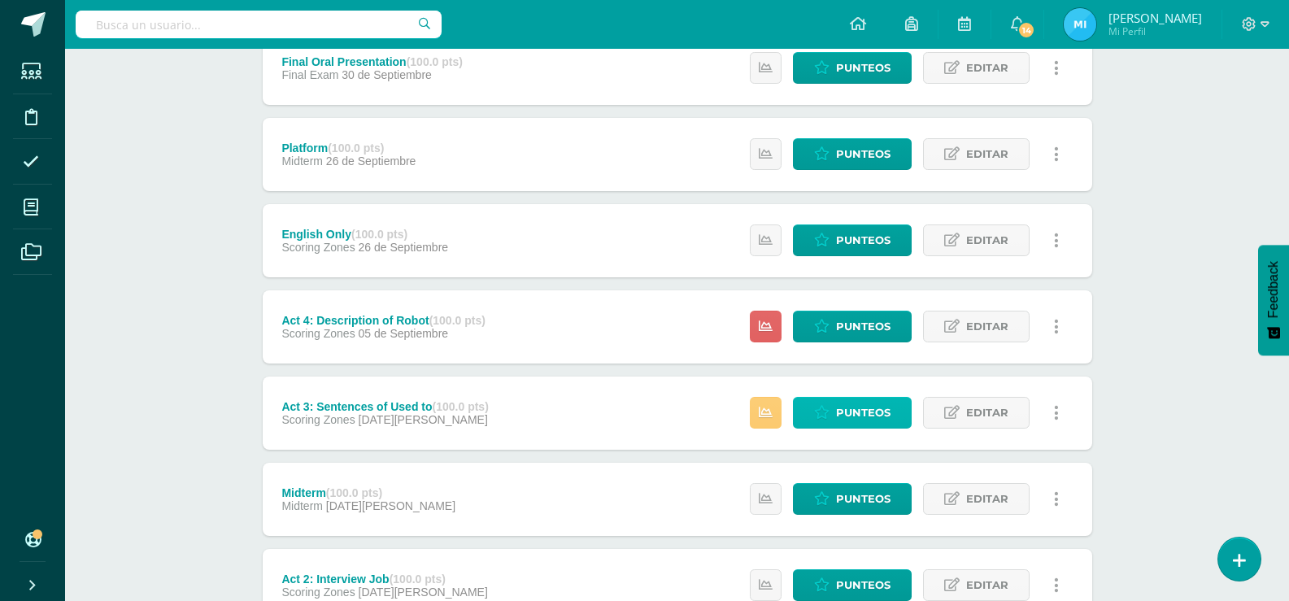
click at [848, 416] on span "Punteos" at bounding box center [863, 413] width 55 height 30
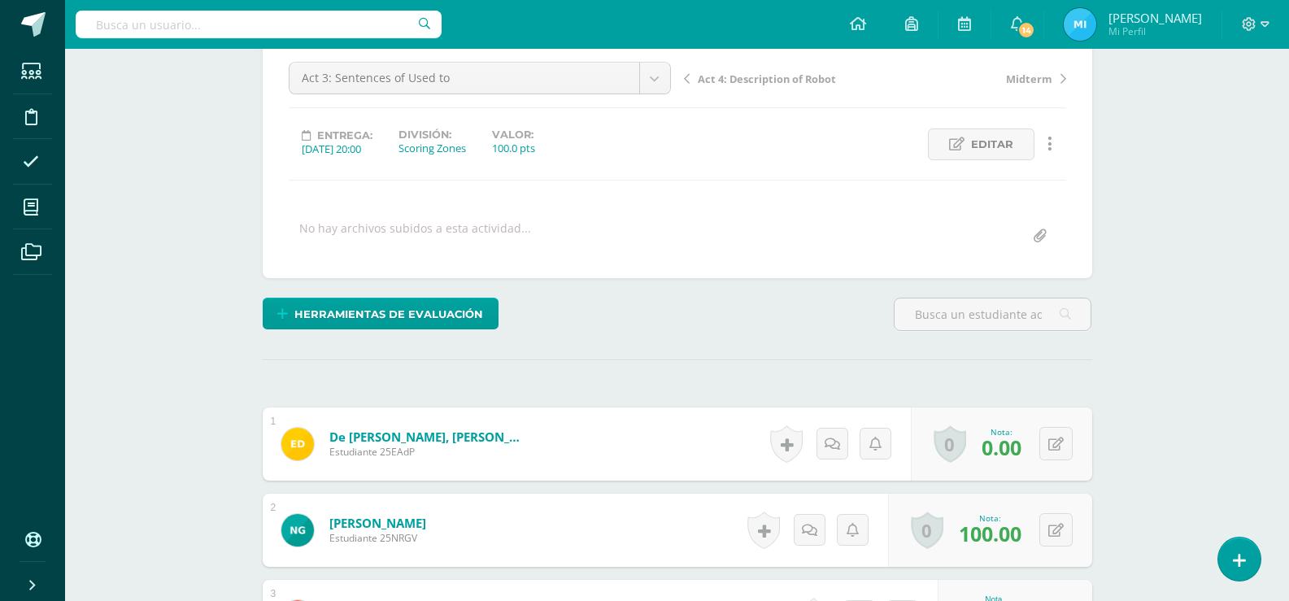
scroll to position [396, 0]
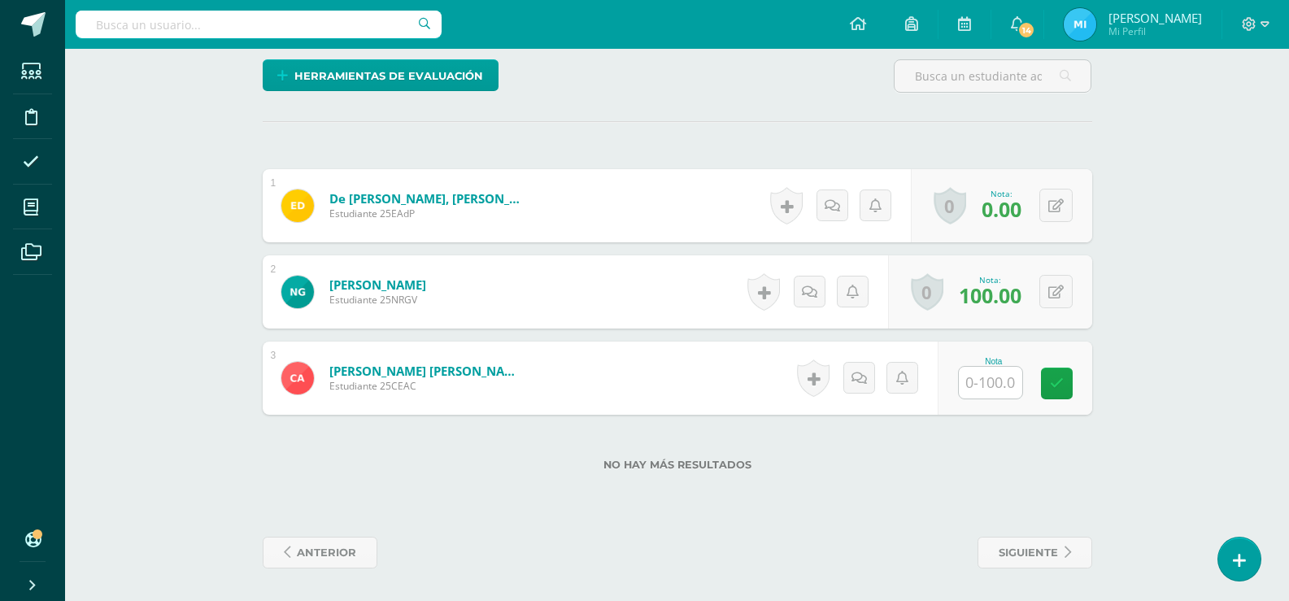
click at [1007, 382] on input "text" at bounding box center [990, 383] width 63 height 32
type input "98"
click at [1006, 461] on label "No hay más resultados" at bounding box center [678, 465] width 830 height 12
click at [1158, 216] on div "Comunicación y Lenguaje L3 Idioma Inglés Cuarto Finanzas Bach. C.C.L.L. en Fina…" at bounding box center [677, 127] width 1224 height 949
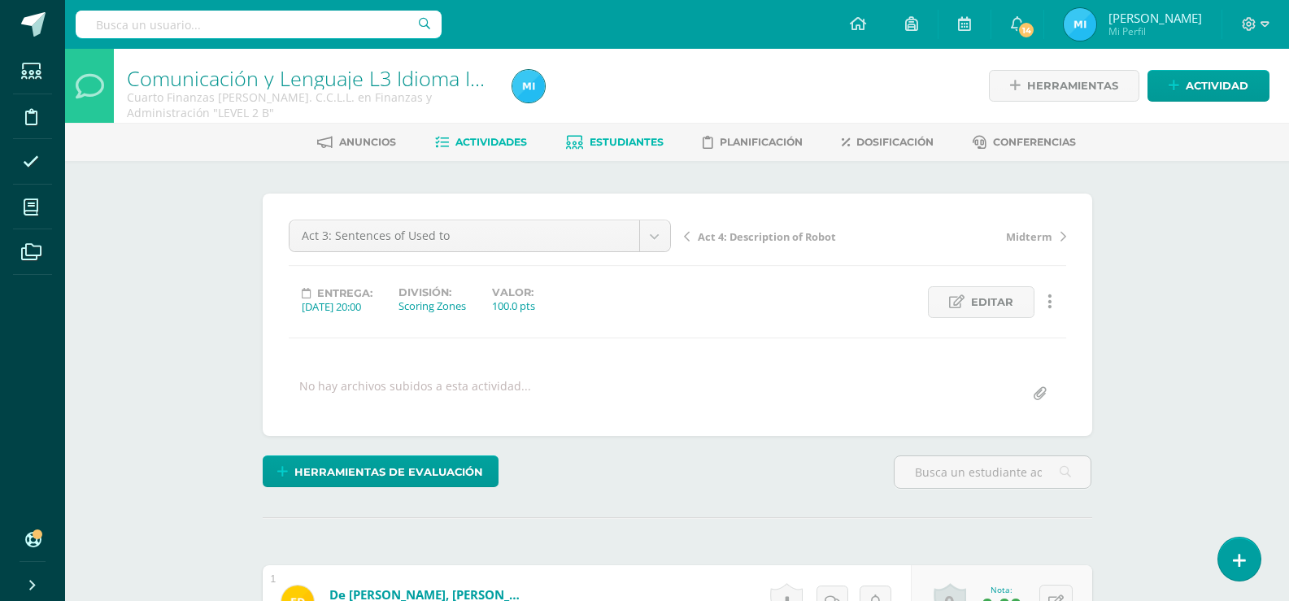
click at [634, 140] on span "Estudiantes" at bounding box center [627, 142] width 74 height 12
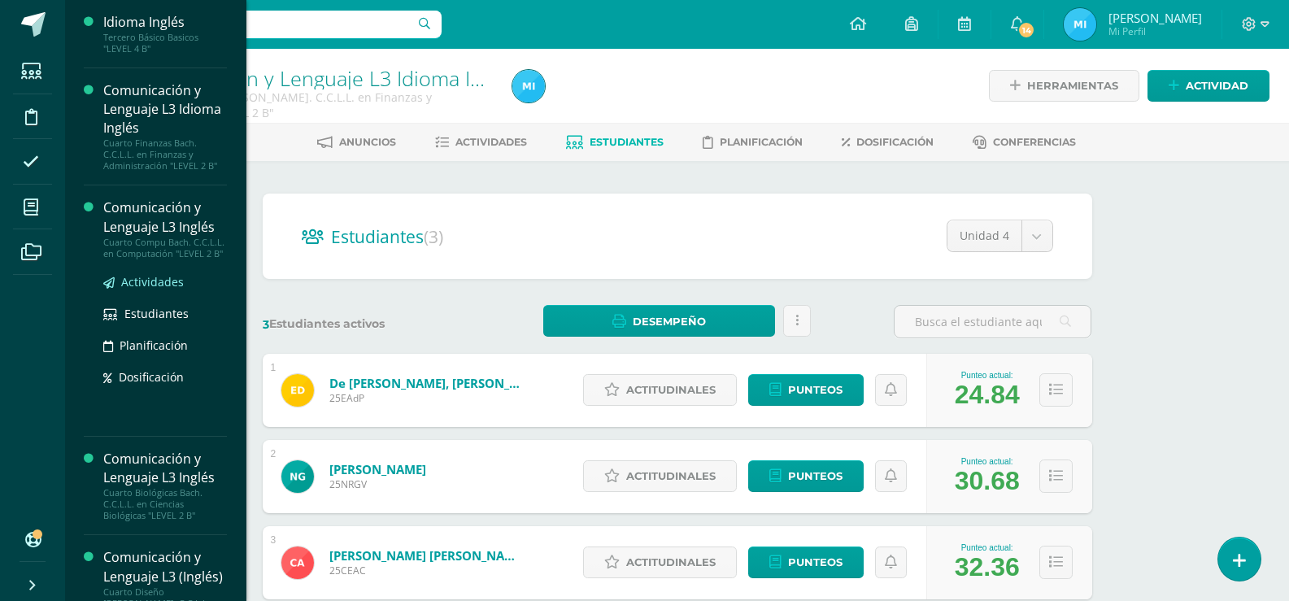
click at [146, 286] on span "Actividades" at bounding box center [152, 281] width 63 height 15
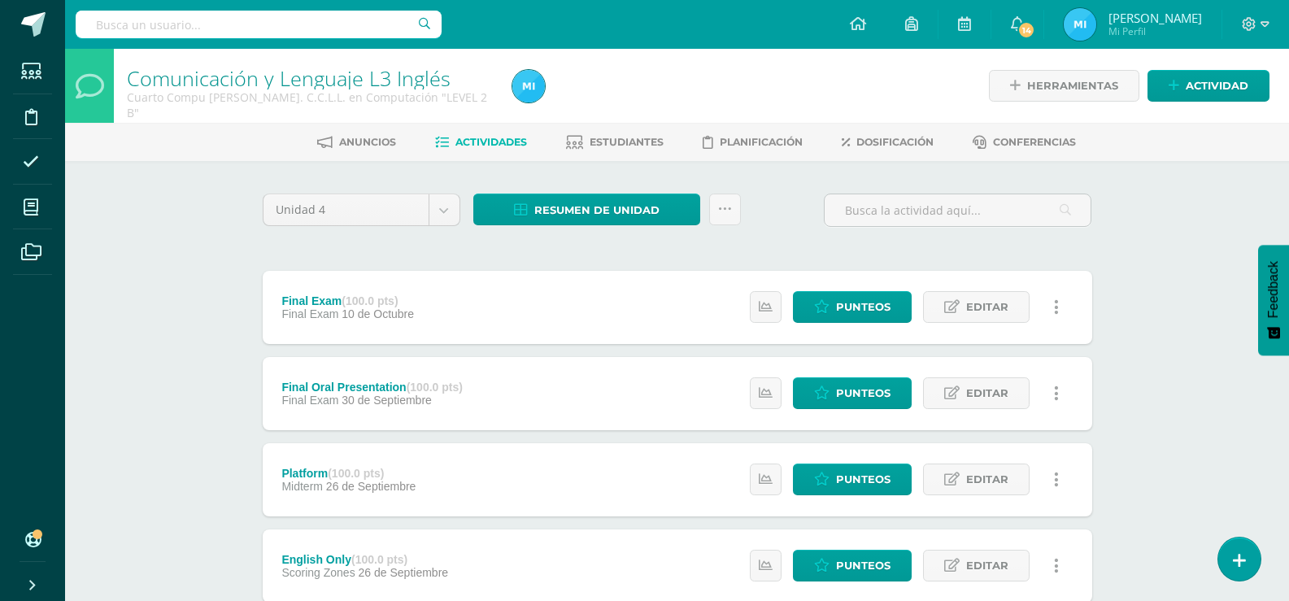
scroll to position [541, 0]
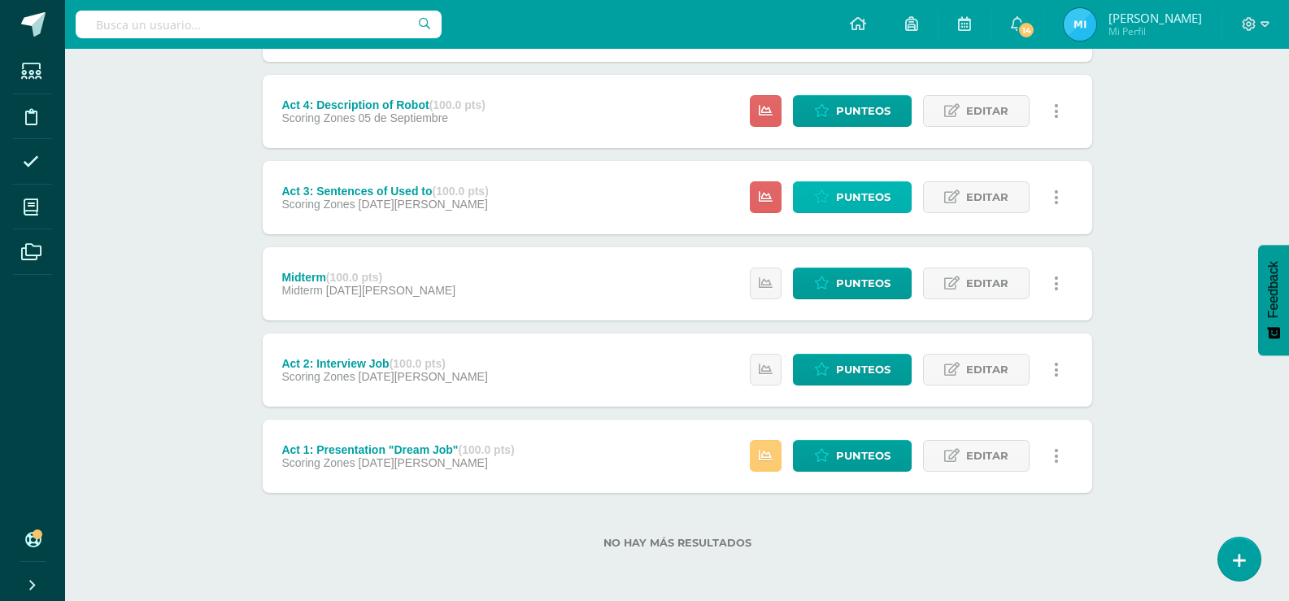
click at [814, 190] on icon at bounding box center [821, 197] width 15 height 14
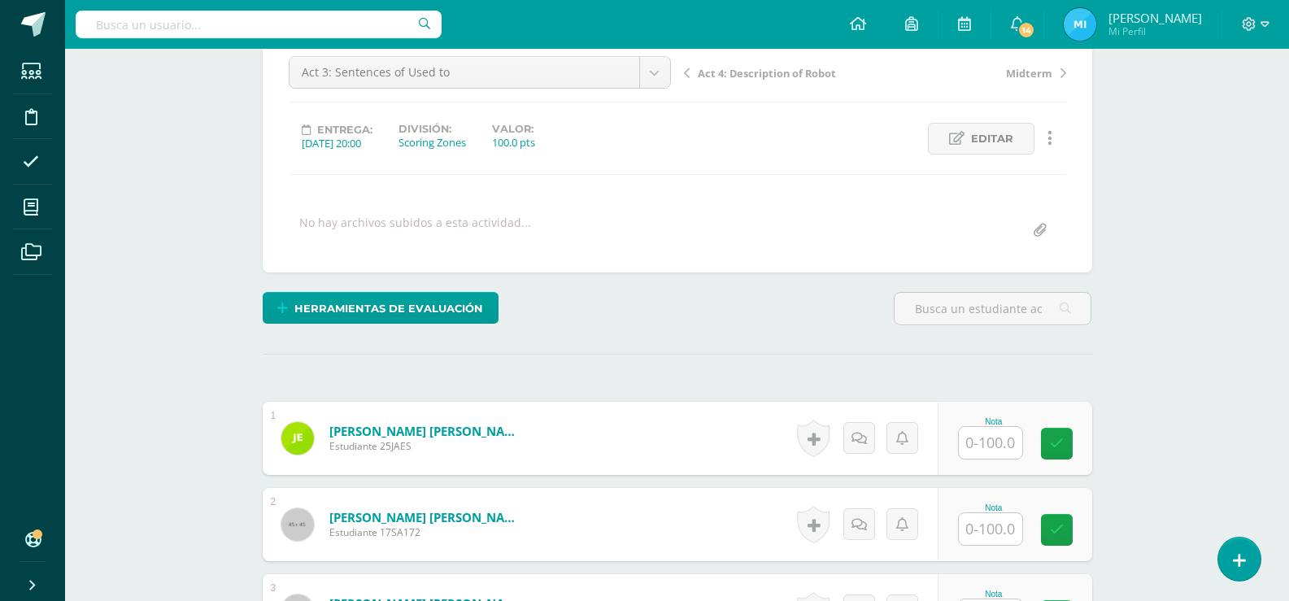
scroll to position [408, 0]
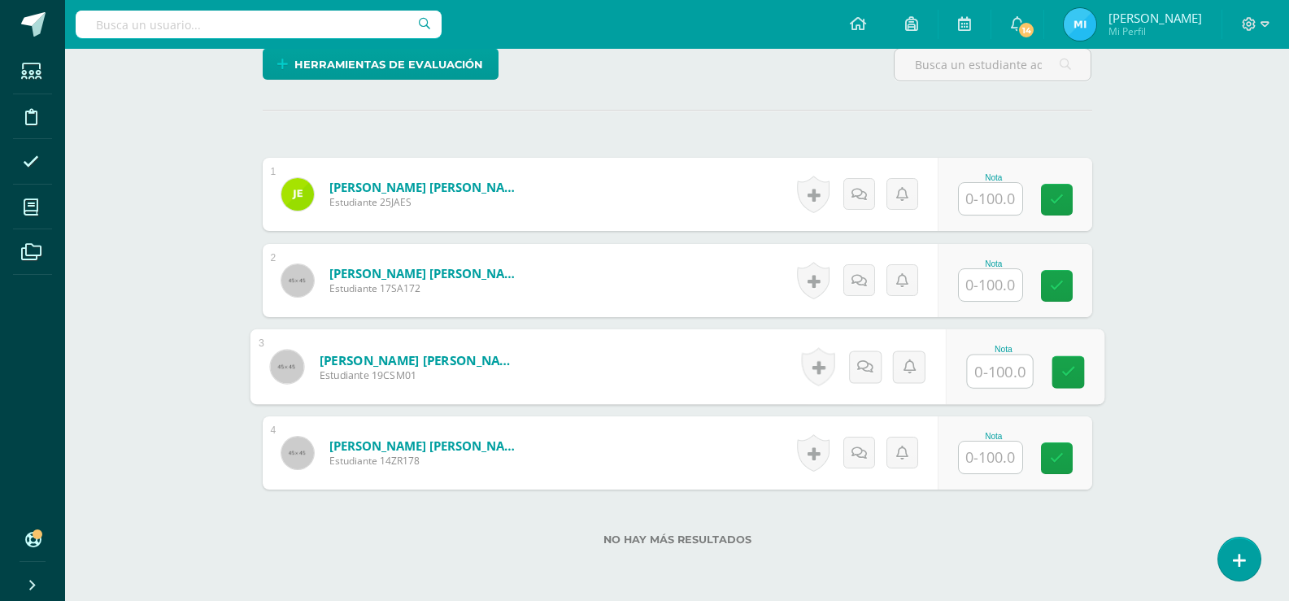
click at [996, 364] on input "text" at bounding box center [999, 372] width 65 height 33
type input "95"
click at [817, 130] on div "¿Estás seguro que quieres eliminar esta actividad? Esto borrará la actividad y …" at bounding box center [677, 214] width 843 height 857
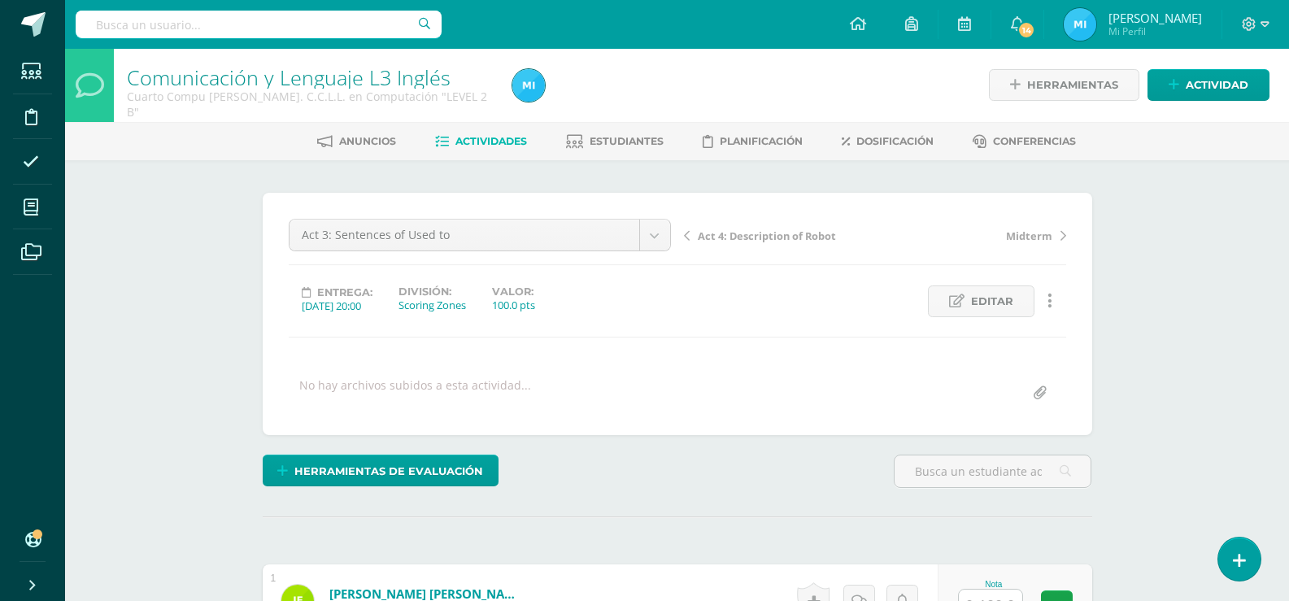
scroll to position [0, 0]
click at [630, 147] on span "Estudiantes" at bounding box center [627, 142] width 74 height 12
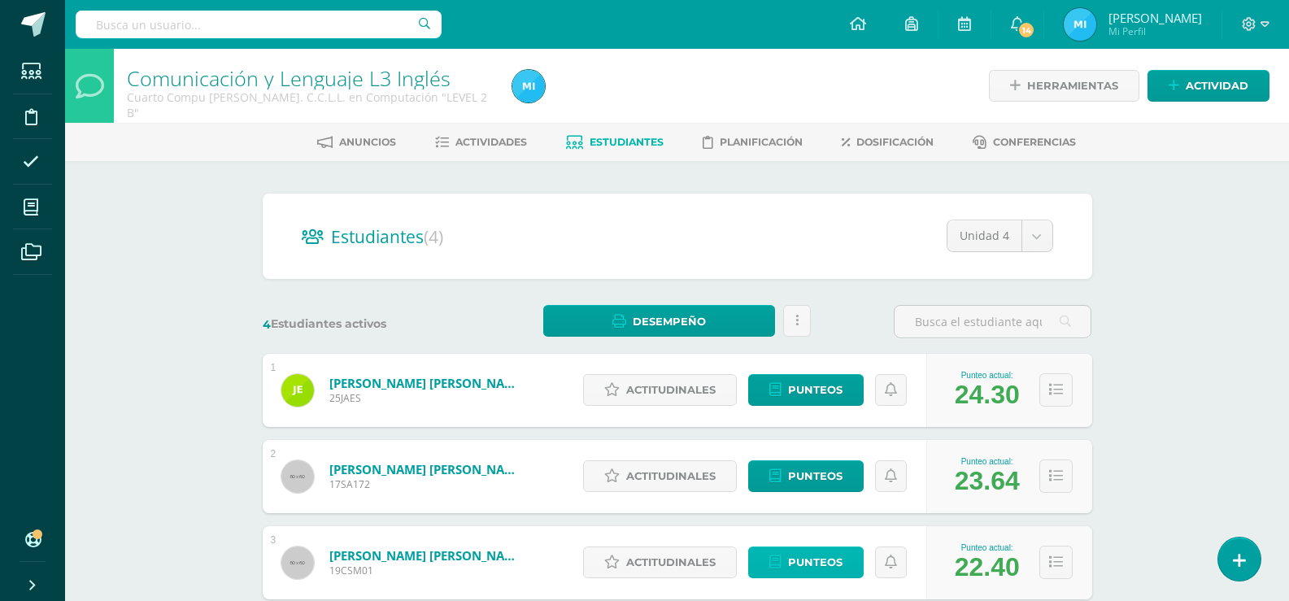
click at [831, 565] on span "Punteos" at bounding box center [815, 562] width 55 height 30
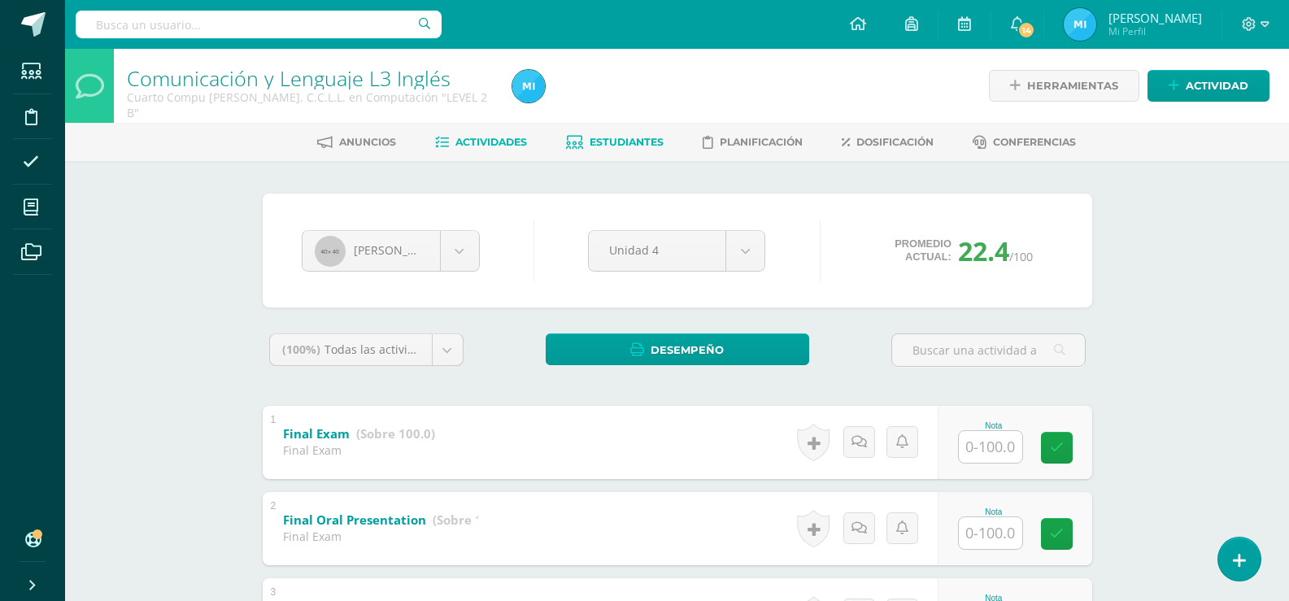
click at [485, 140] on span "Actividades" at bounding box center [492, 142] width 72 height 12
